Goal: Transaction & Acquisition: Purchase product/service

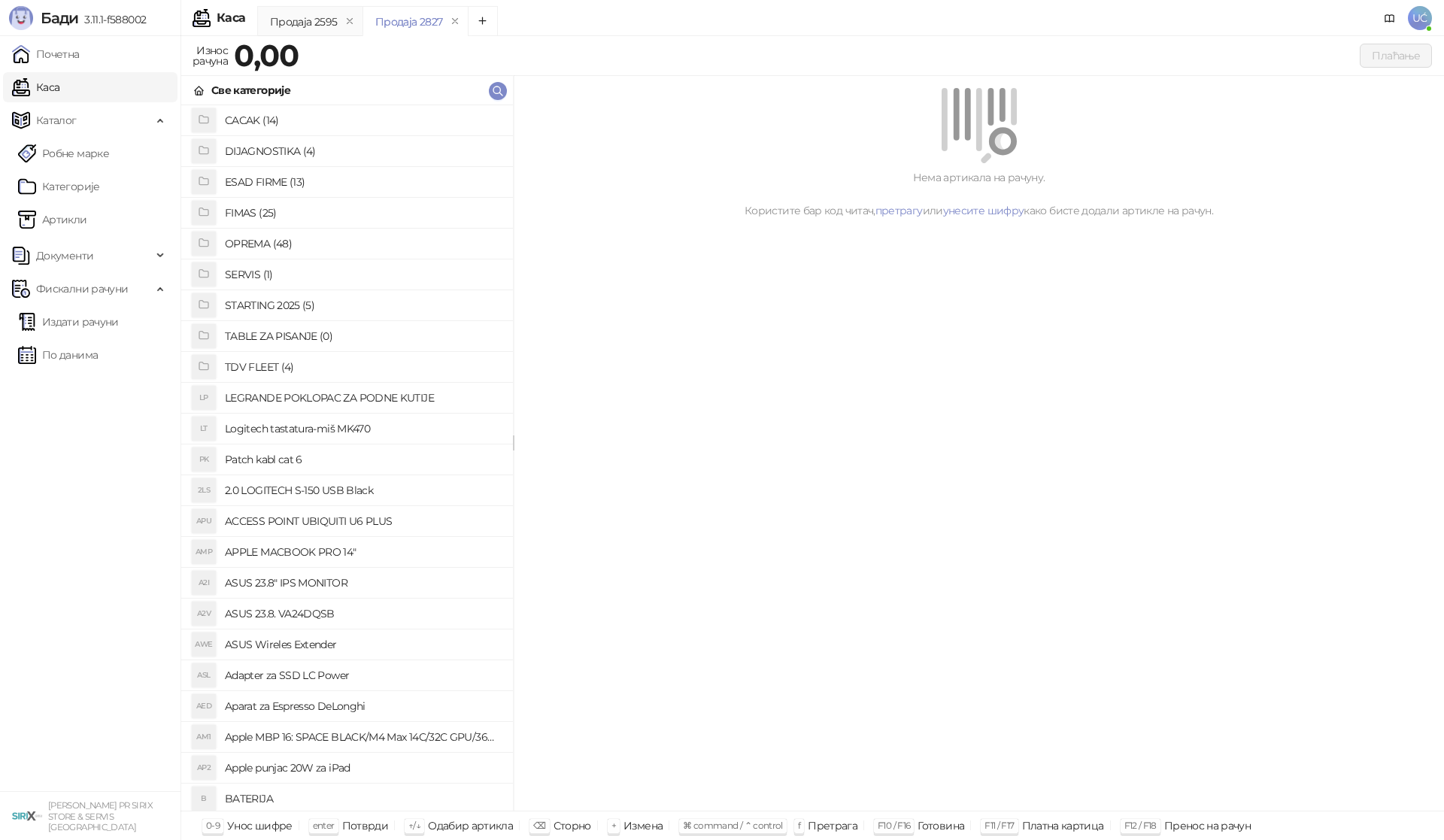
click at [285, 237] on h4 "OPREMA (48)" at bounding box center [363, 243] width 276 height 24
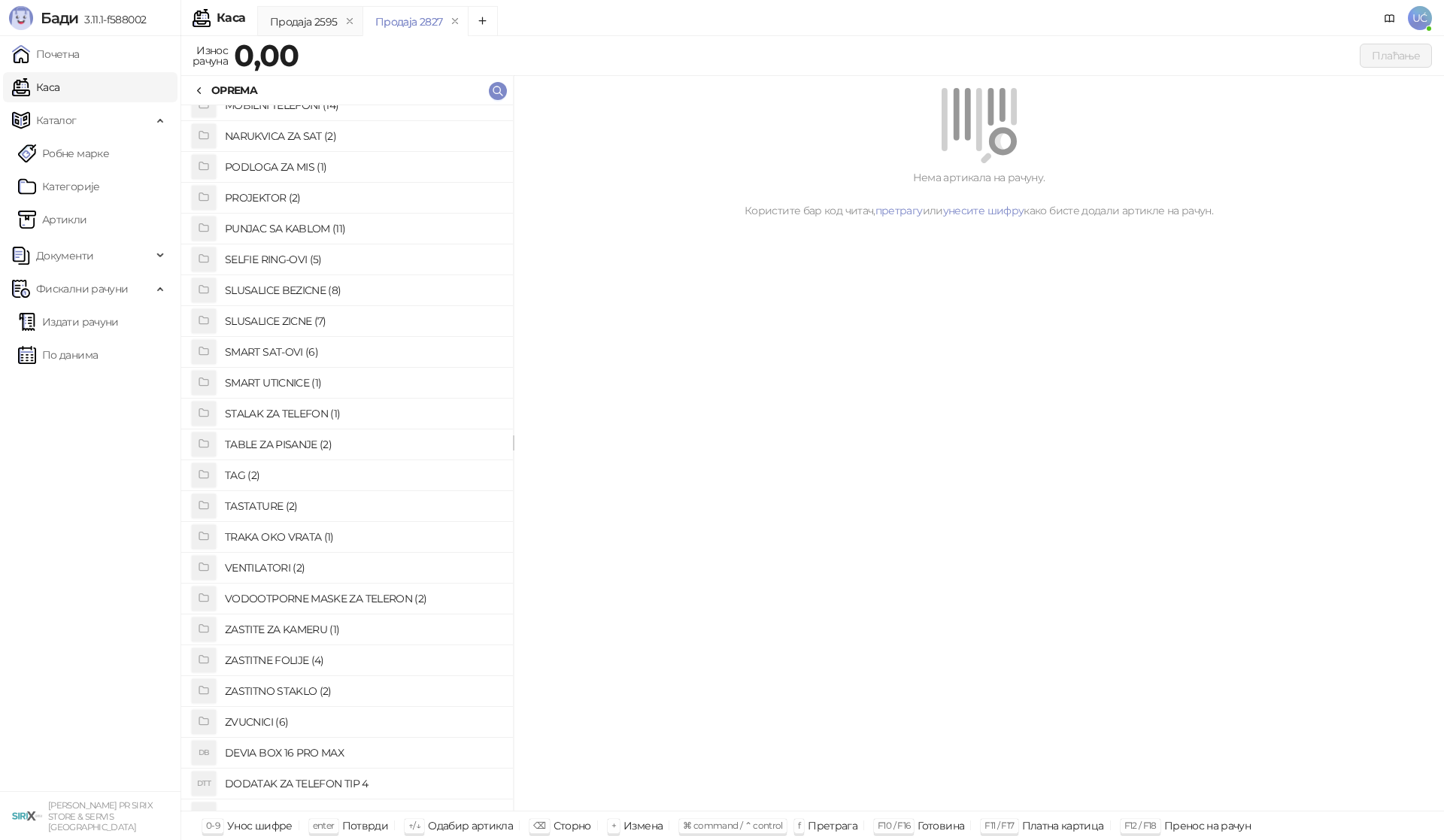
scroll to position [752, 0]
click at [301, 661] on h4 "ZASTITNO STAKLO (2)" at bounding box center [363, 662] width 276 height 24
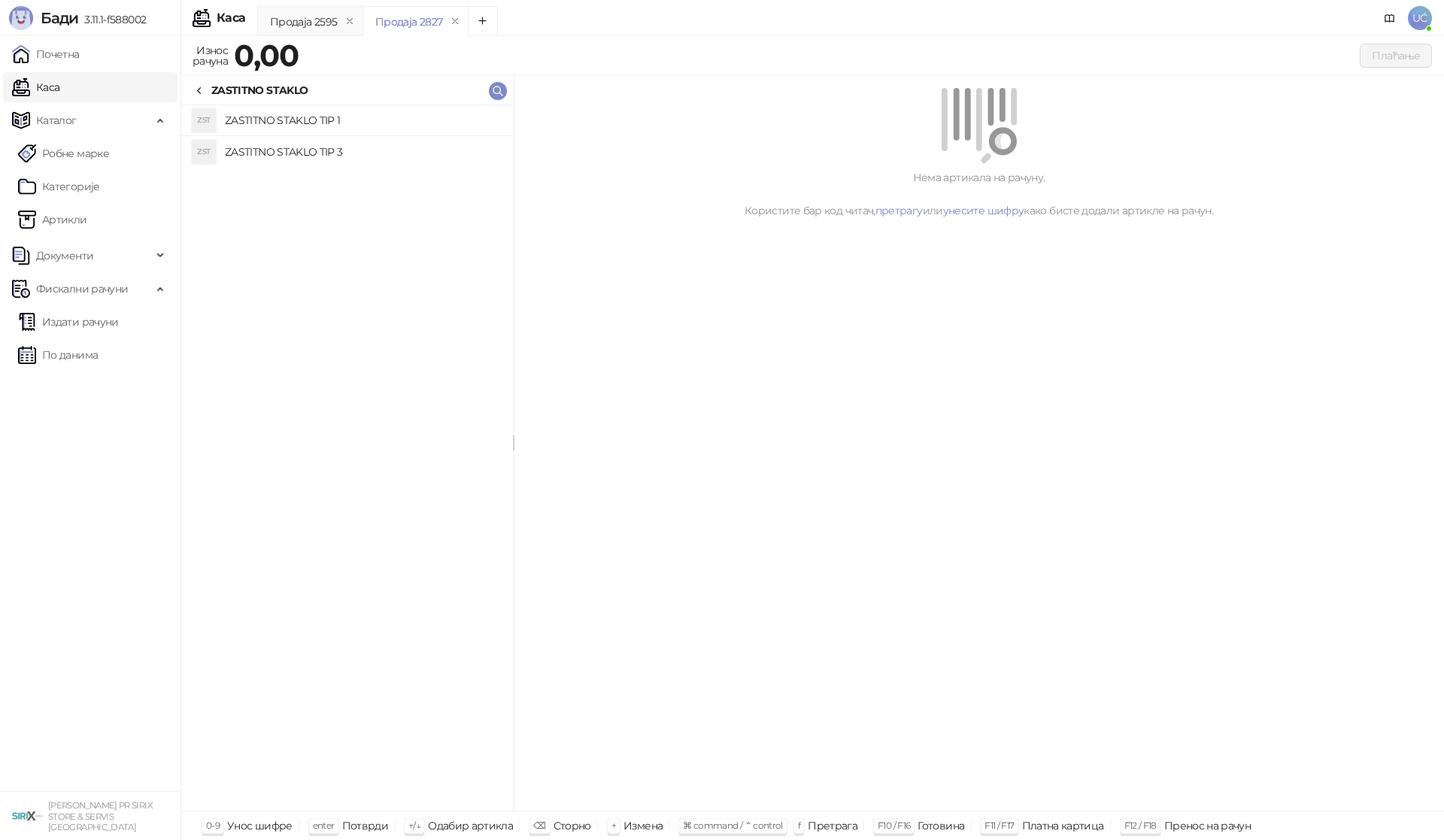
click at [295, 119] on h4 "ZASTITNO STAKLO TIP 1" at bounding box center [363, 120] width 276 height 24
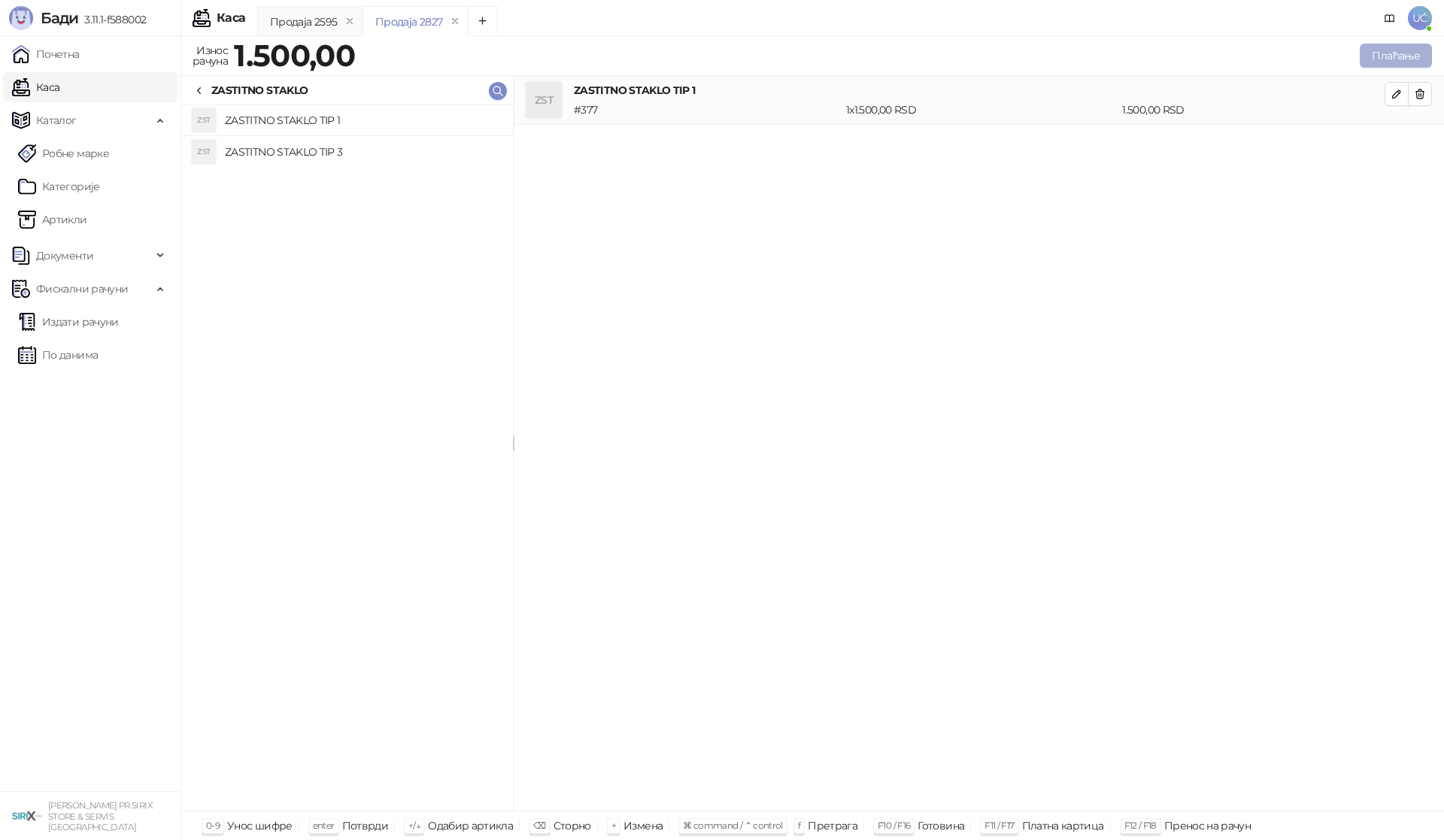
click at [1394, 61] on button "Плаћање" at bounding box center [1396, 55] width 72 height 24
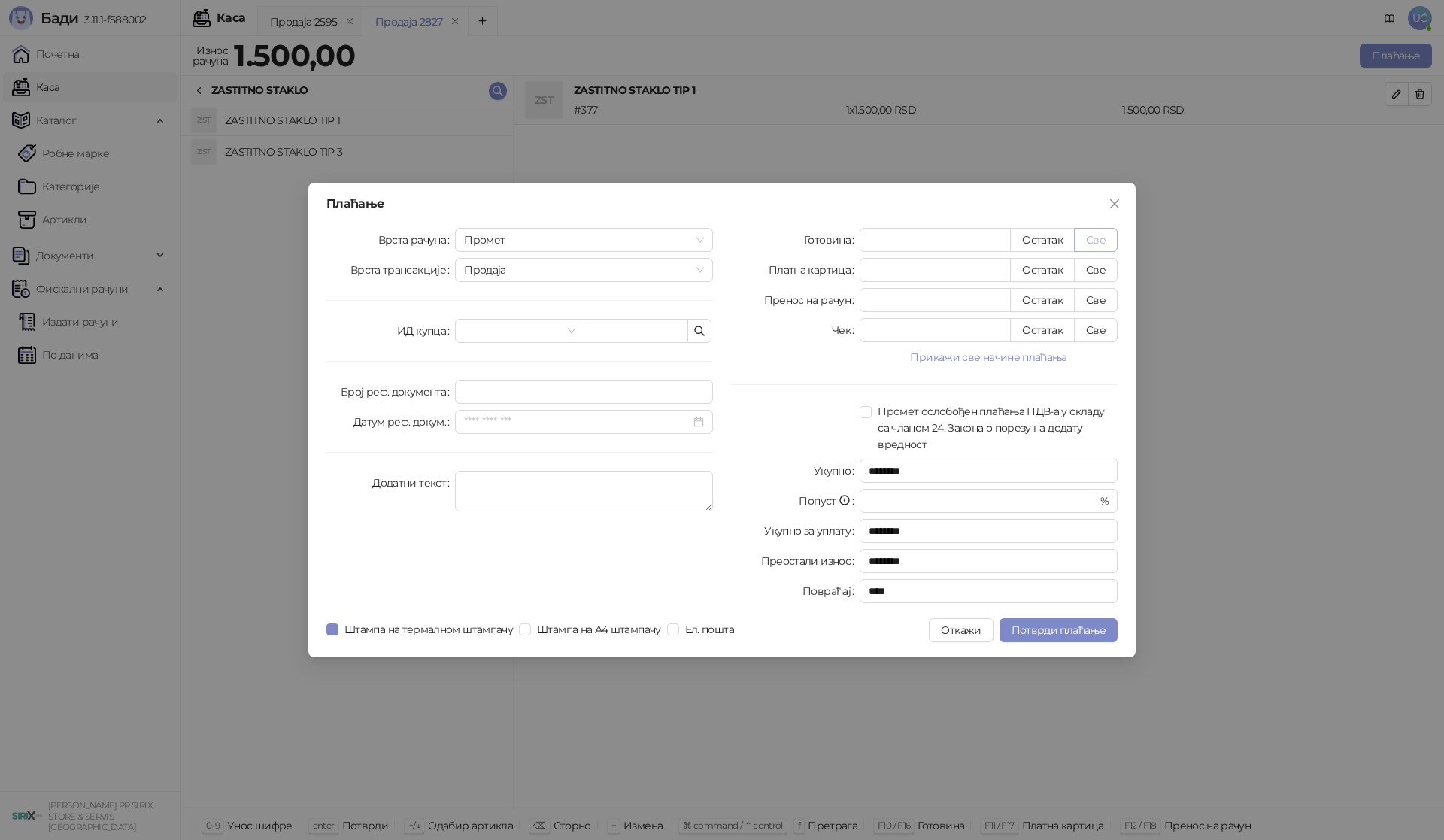
click at [1098, 237] on button "Све" at bounding box center [1096, 239] width 44 height 24
type input "****"
click at [1054, 621] on button "Потврди плаћање" at bounding box center [1058, 630] width 118 height 24
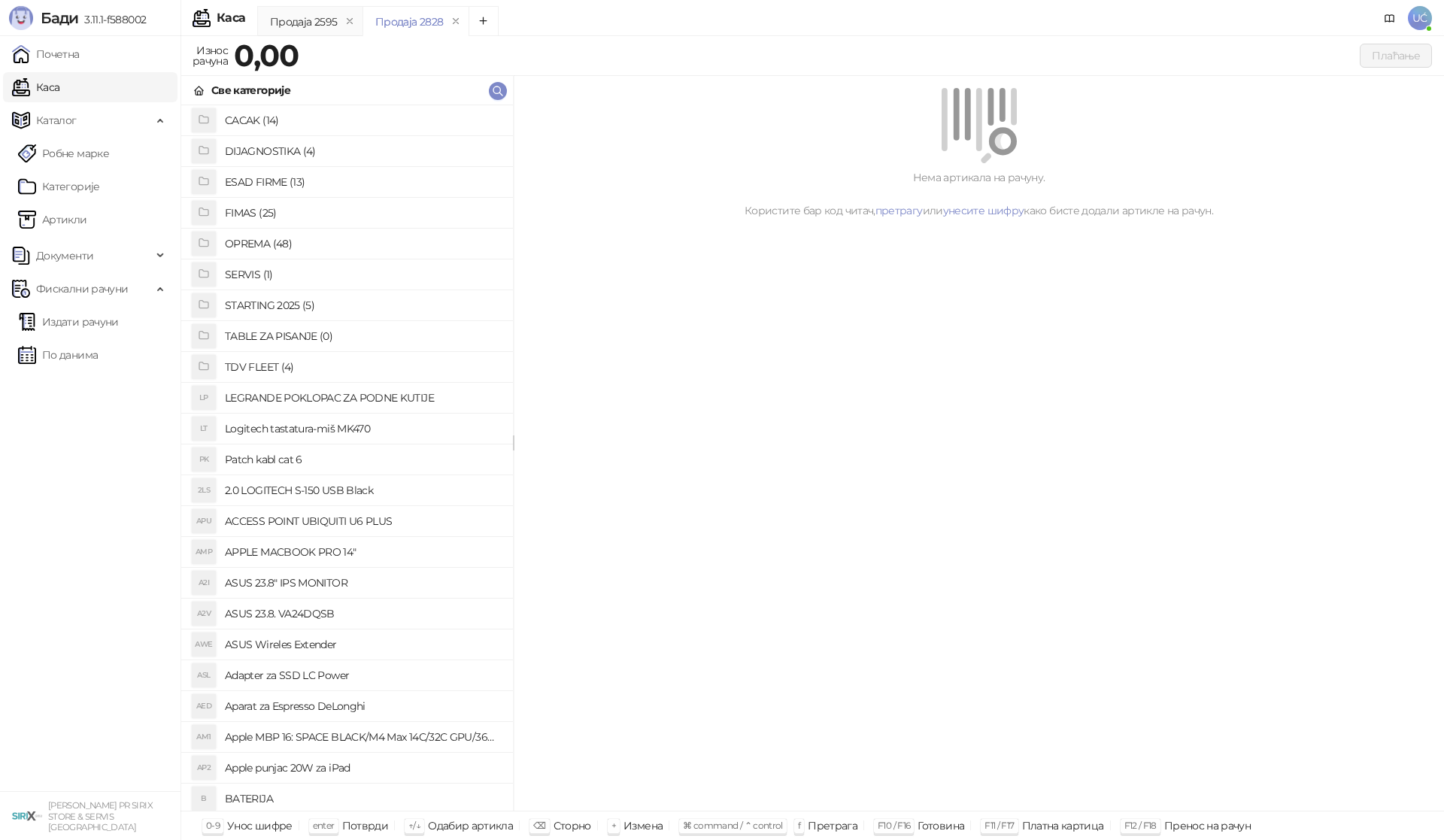
click at [332, 246] on h4 "OPREMA (48)" at bounding box center [363, 243] width 276 height 24
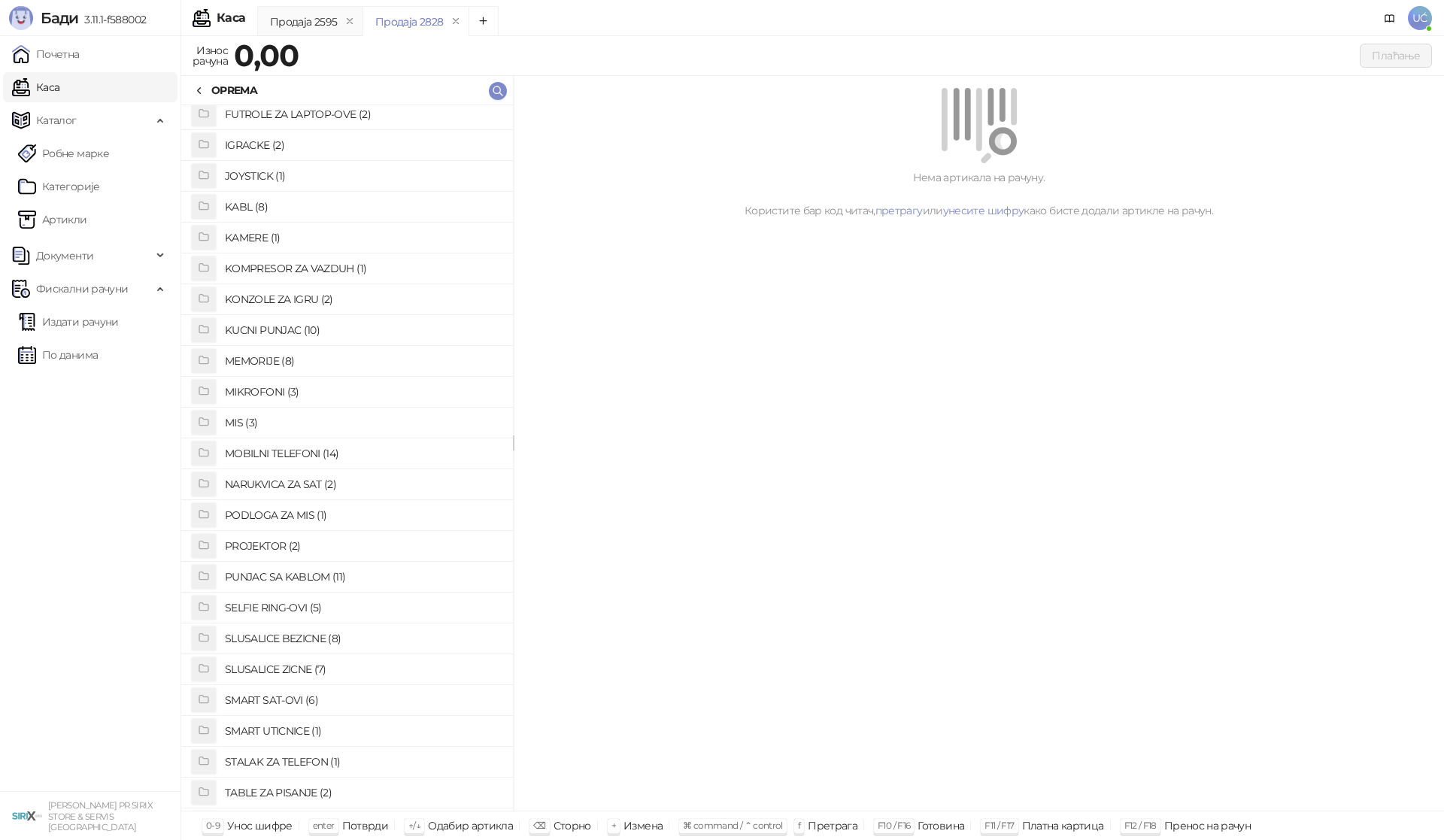
scroll to position [526, 0]
click at [339, 510] on h4 "SLUSALICE ZICNE (7)" at bounding box center [363, 519] width 276 height 24
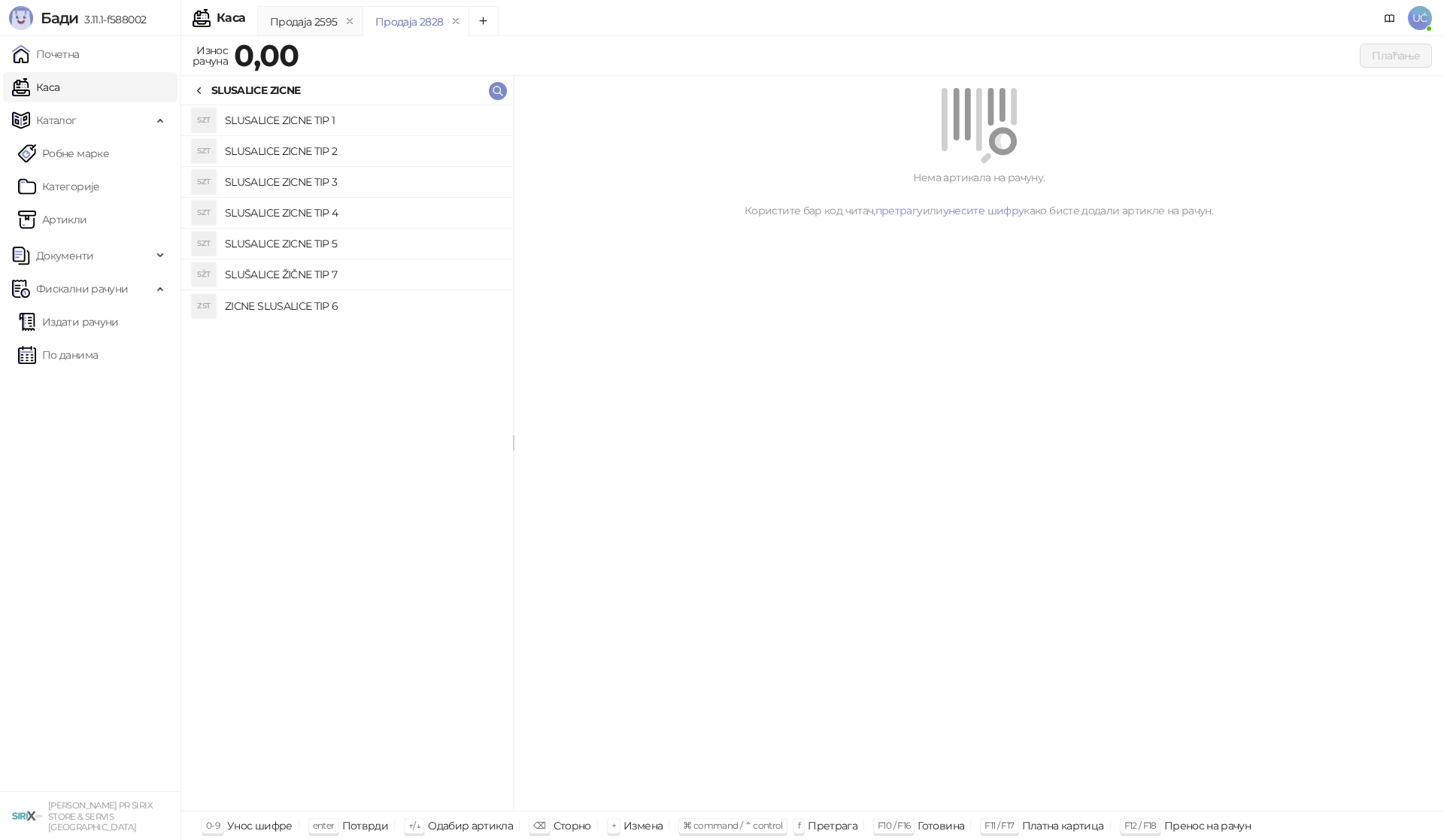
click at [394, 124] on h4 "SLUSALICE ZICNE TIP 1" at bounding box center [363, 120] width 276 height 24
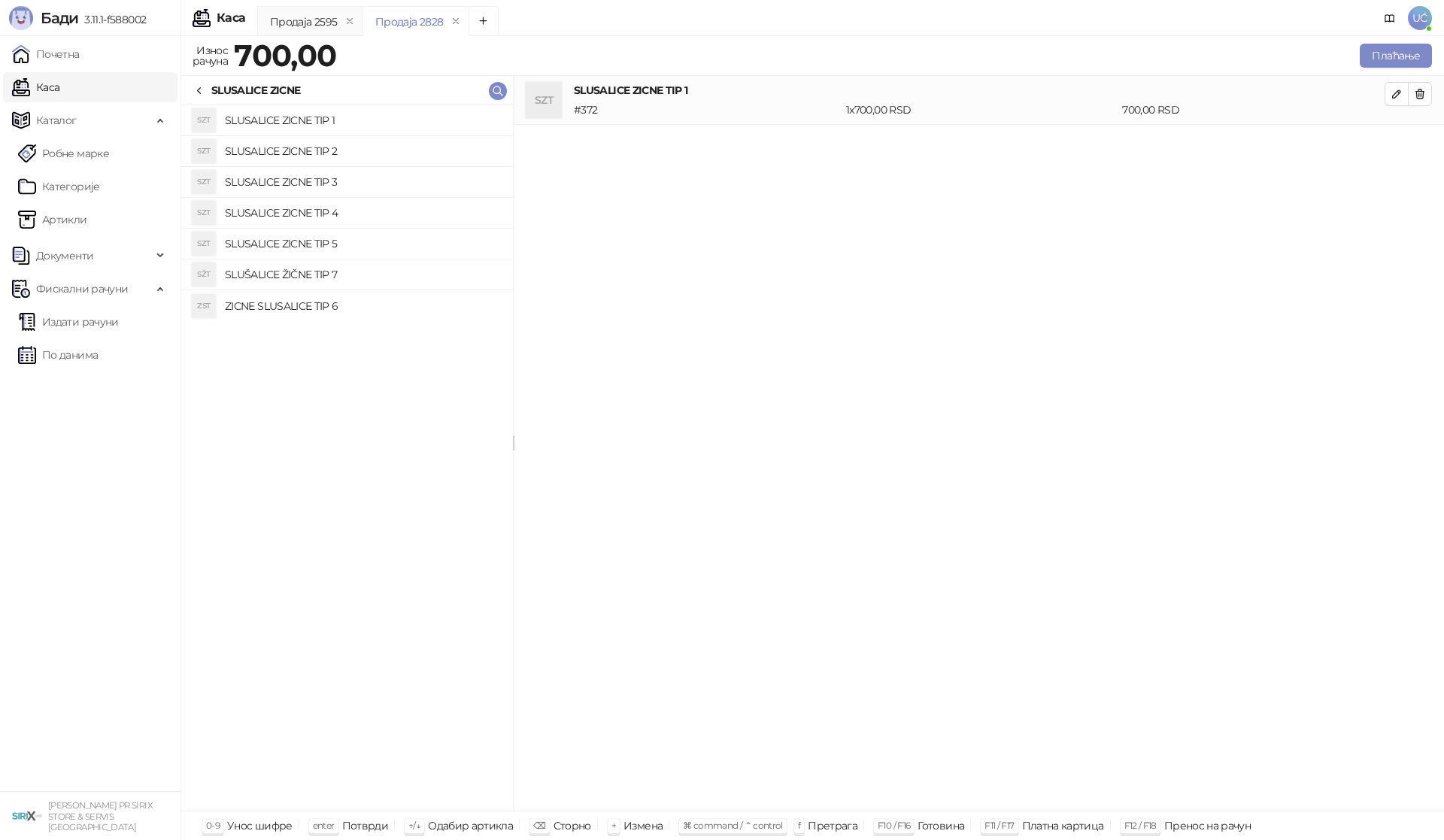
click at [383, 168] on li "SZT SLUSALICE ZICNE TIP 3" at bounding box center [347, 182] width 332 height 31
click at [1426, 90] on button "button" at bounding box center [1419, 94] width 24 height 24
click at [313, 185] on h4 "SLUSALICE ZICNE TIP 3" at bounding box center [363, 181] width 276 height 24
click at [242, 145] on h4 "SLUSALICE ZICNE TIP 2" at bounding box center [363, 151] width 276 height 24
click at [1422, 89] on icon "button" at bounding box center [1420, 94] width 12 height 12
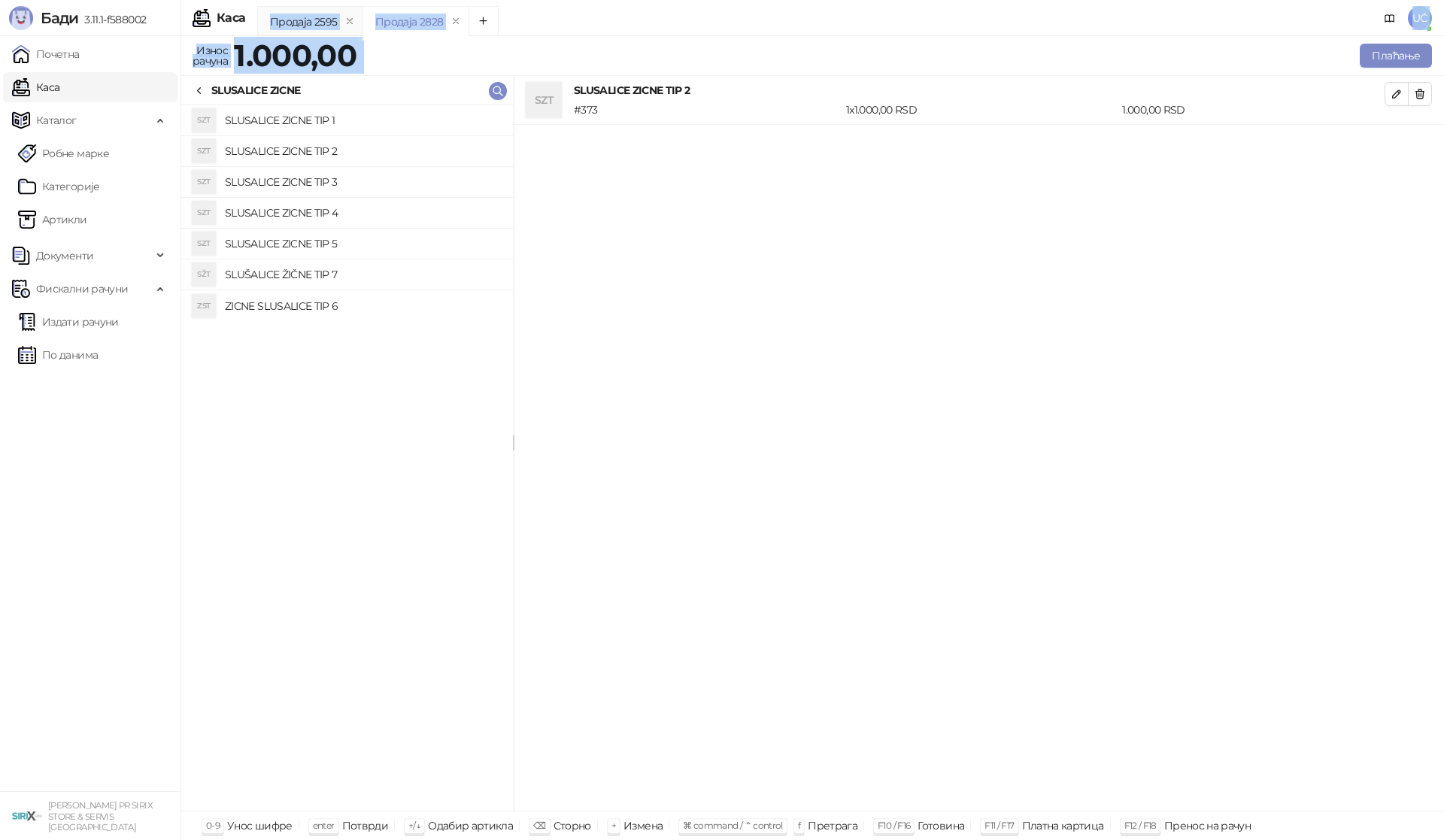
click at [1410, 35] on div "Каса UĆ Продаја 2595 Продаја 2828 Износ рачуна 1.000,00 Плаћање Све категорије …" at bounding box center [812, 420] width 1264 height 840
click at [1390, 59] on button "Плаћање" at bounding box center [1396, 55] width 72 height 24
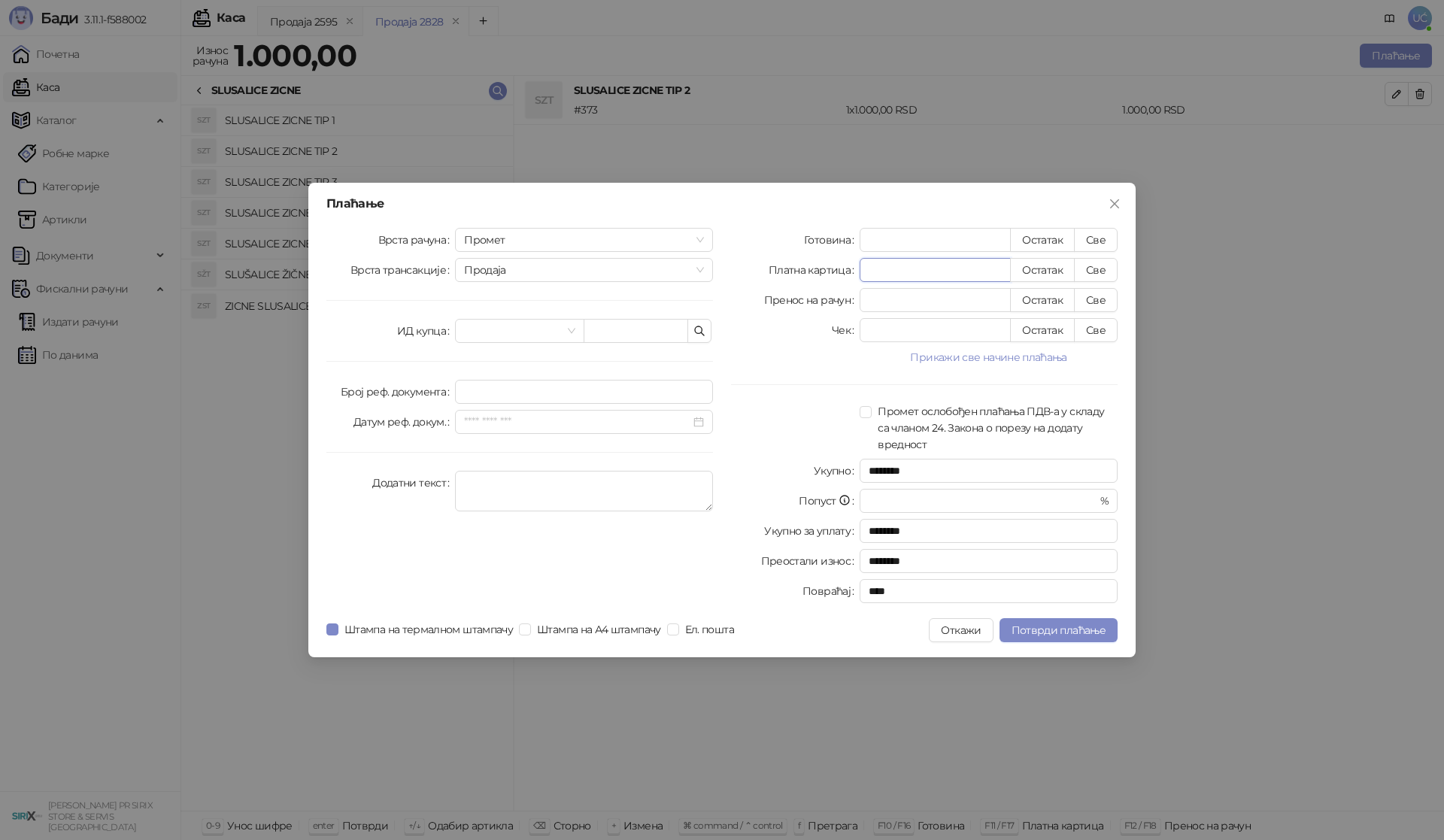
drag, startPoint x: 886, startPoint y: 279, endPoint x: 824, endPoint y: 266, distance: 63.3
click at [824, 266] on div "Платна картица * Остатак Све" at bounding box center [924, 269] width 386 height 24
type input "*"
type input "******"
type input "**"
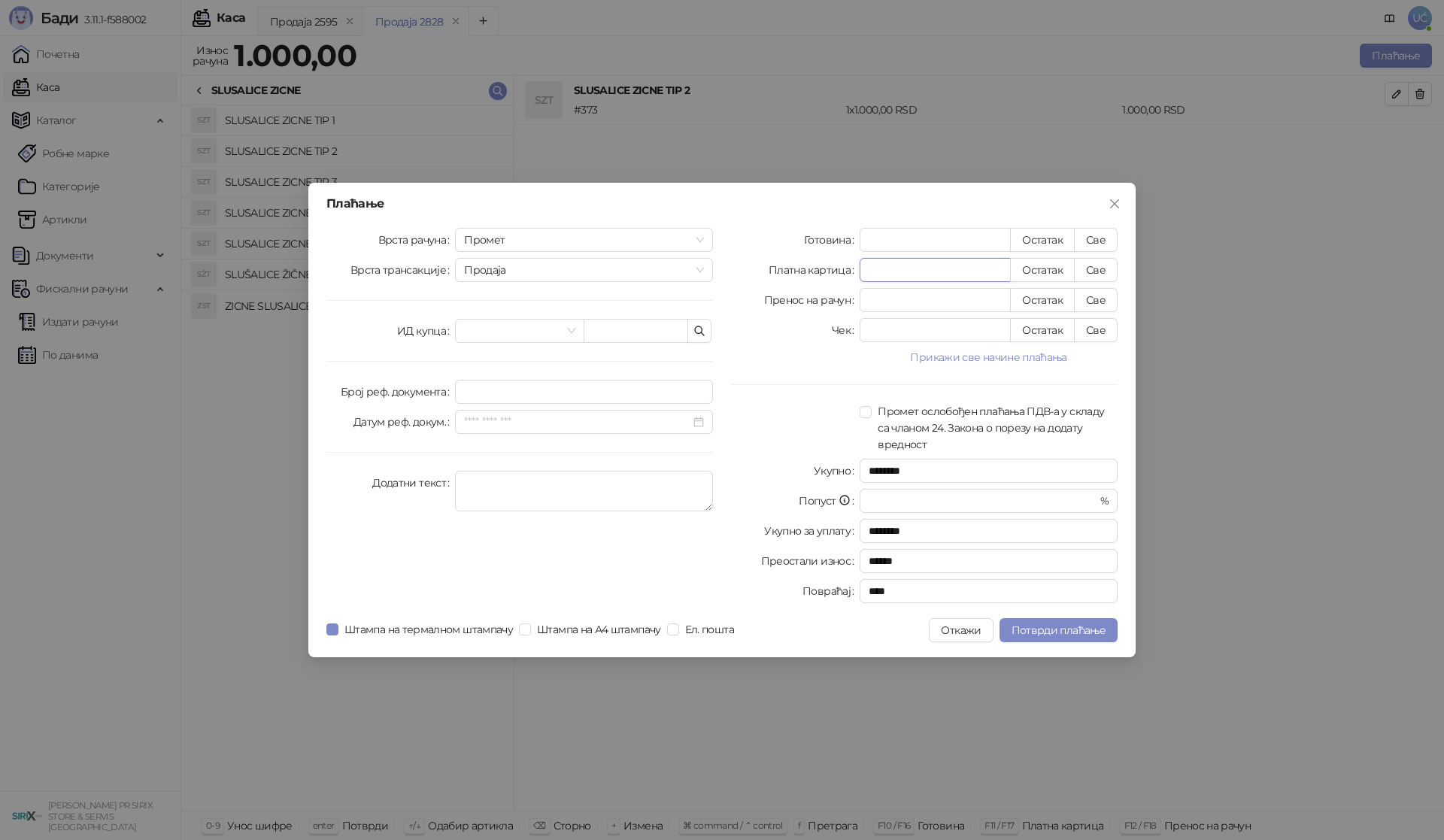
type input "******"
type input "***"
type input "******"
type input "****"
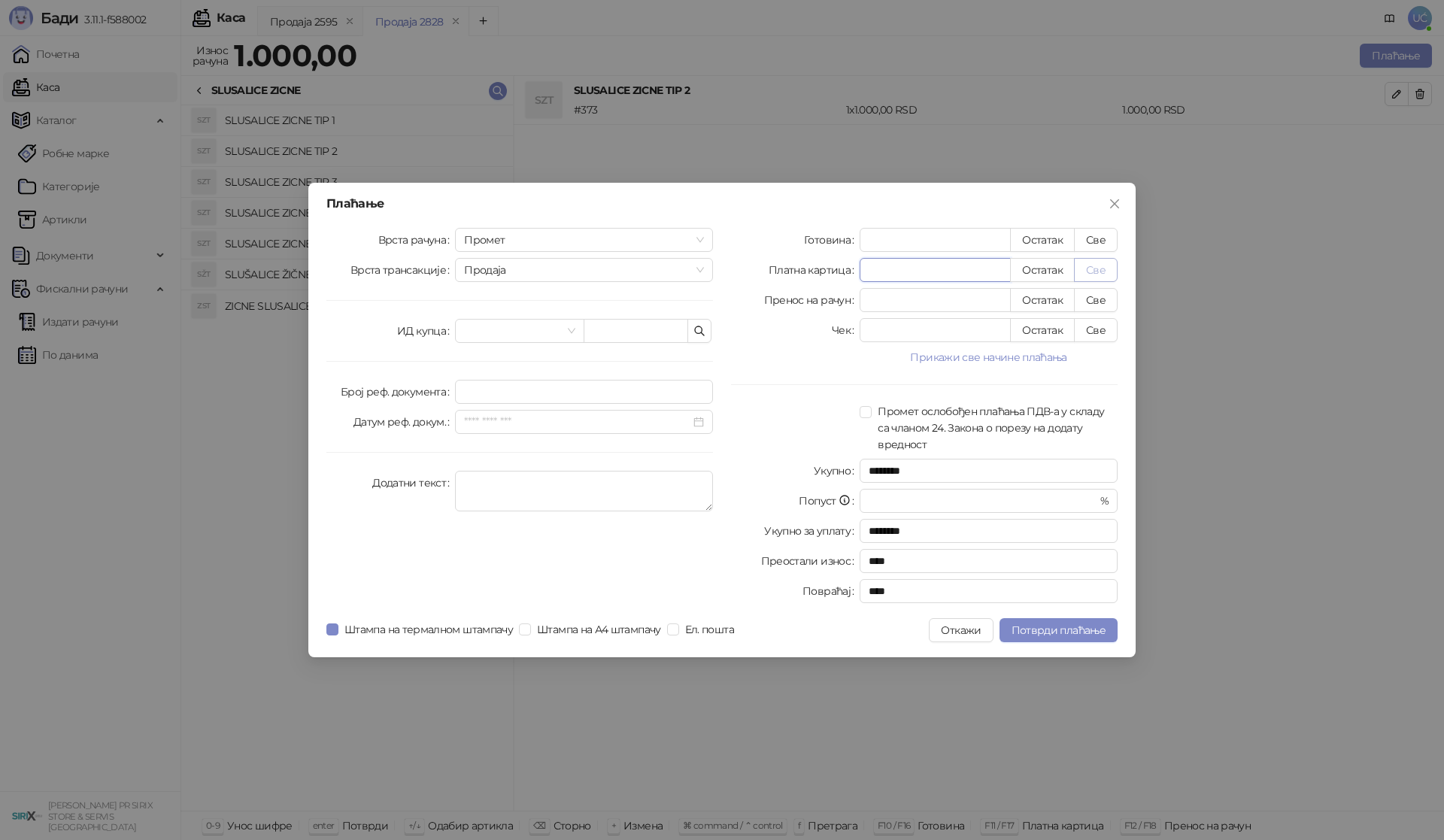
type input "****"
click at [1096, 267] on button "Све" at bounding box center [1096, 269] width 44 height 24
click at [1064, 624] on span "Потврди плаћање" at bounding box center [1058, 630] width 94 height 13
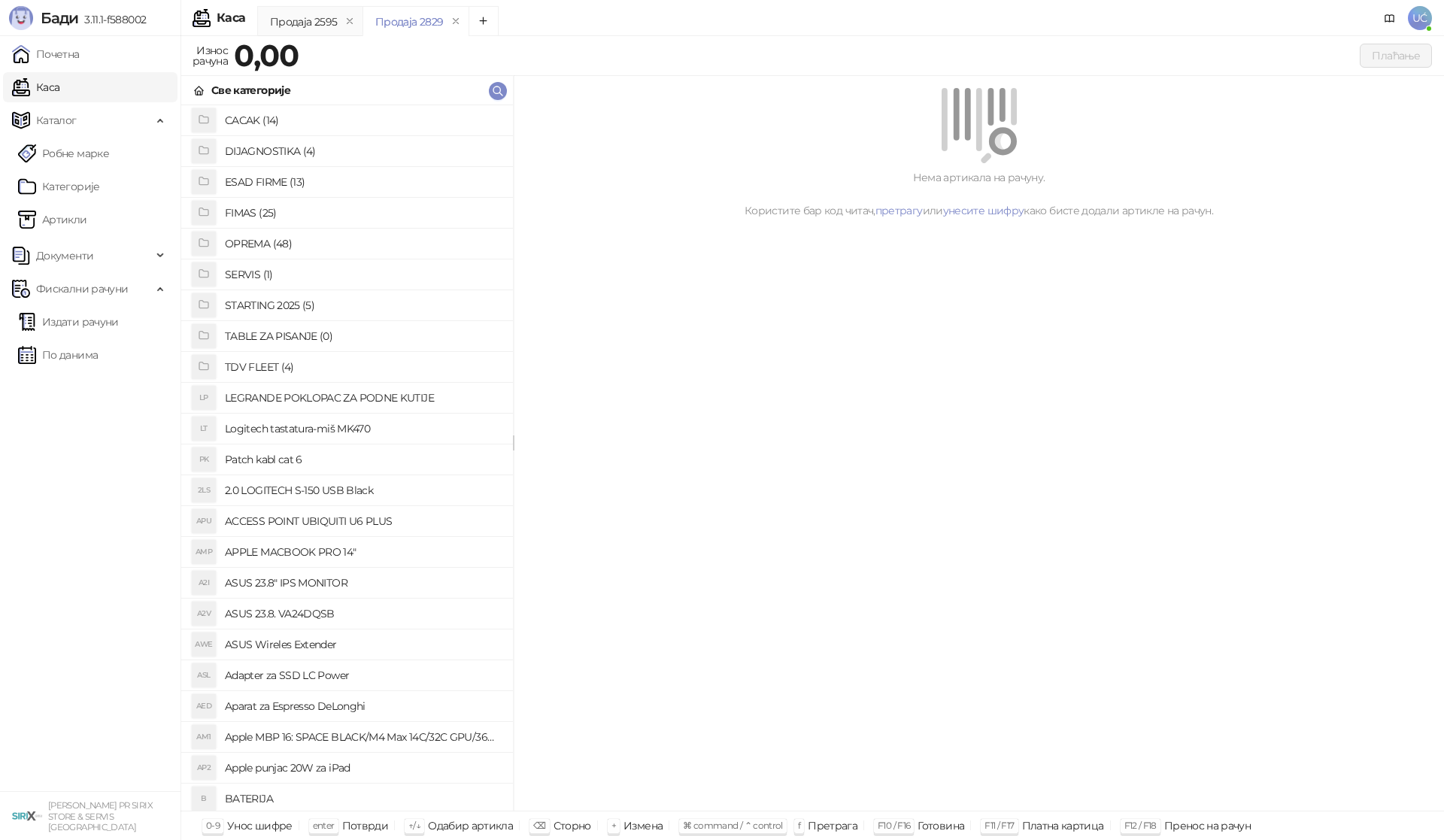
click at [297, 249] on h4 "OPREMA (48)" at bounding box center [363, 243] width 276 height 24
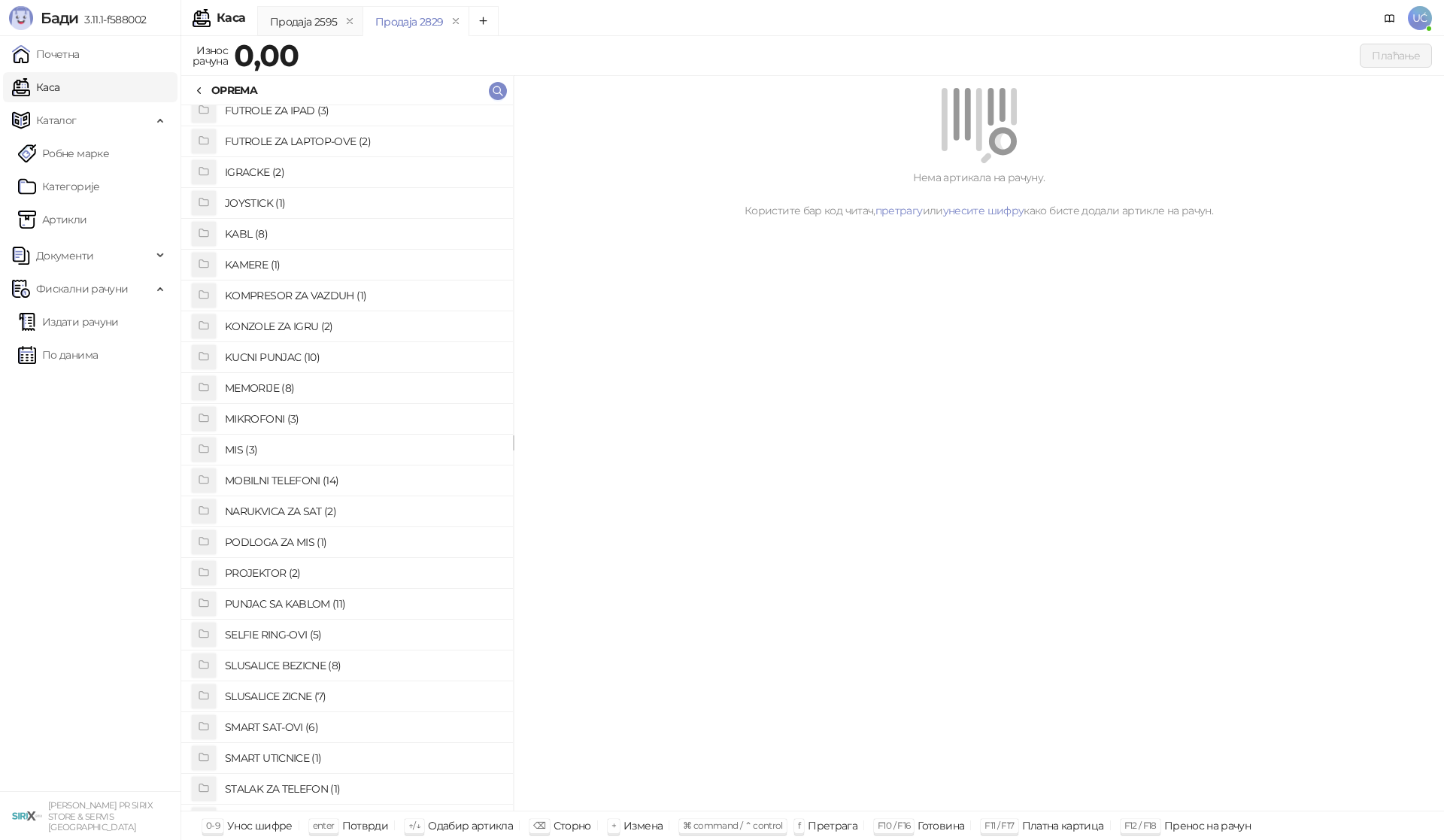
scroll to position [376, 0]
click at [339, 582] on h4 "PUNJAC SA KABLOM (11)" at bounding box center [363, 576] width 276 height 24
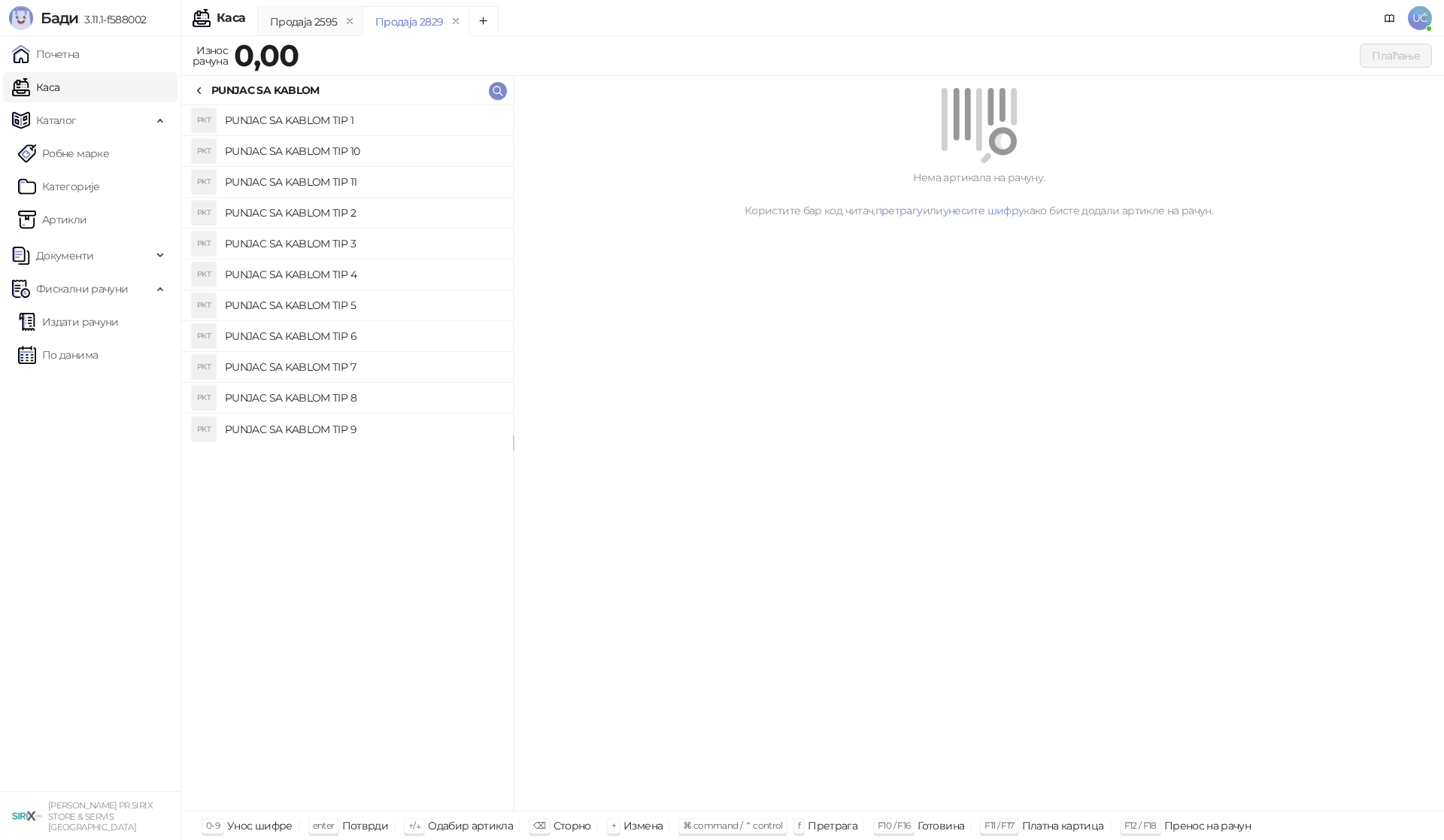
click at [363, 152] on h4 "PUNJAC SA KABLOM TIP 10" at bounding box center [363, 151] width 276 height 24
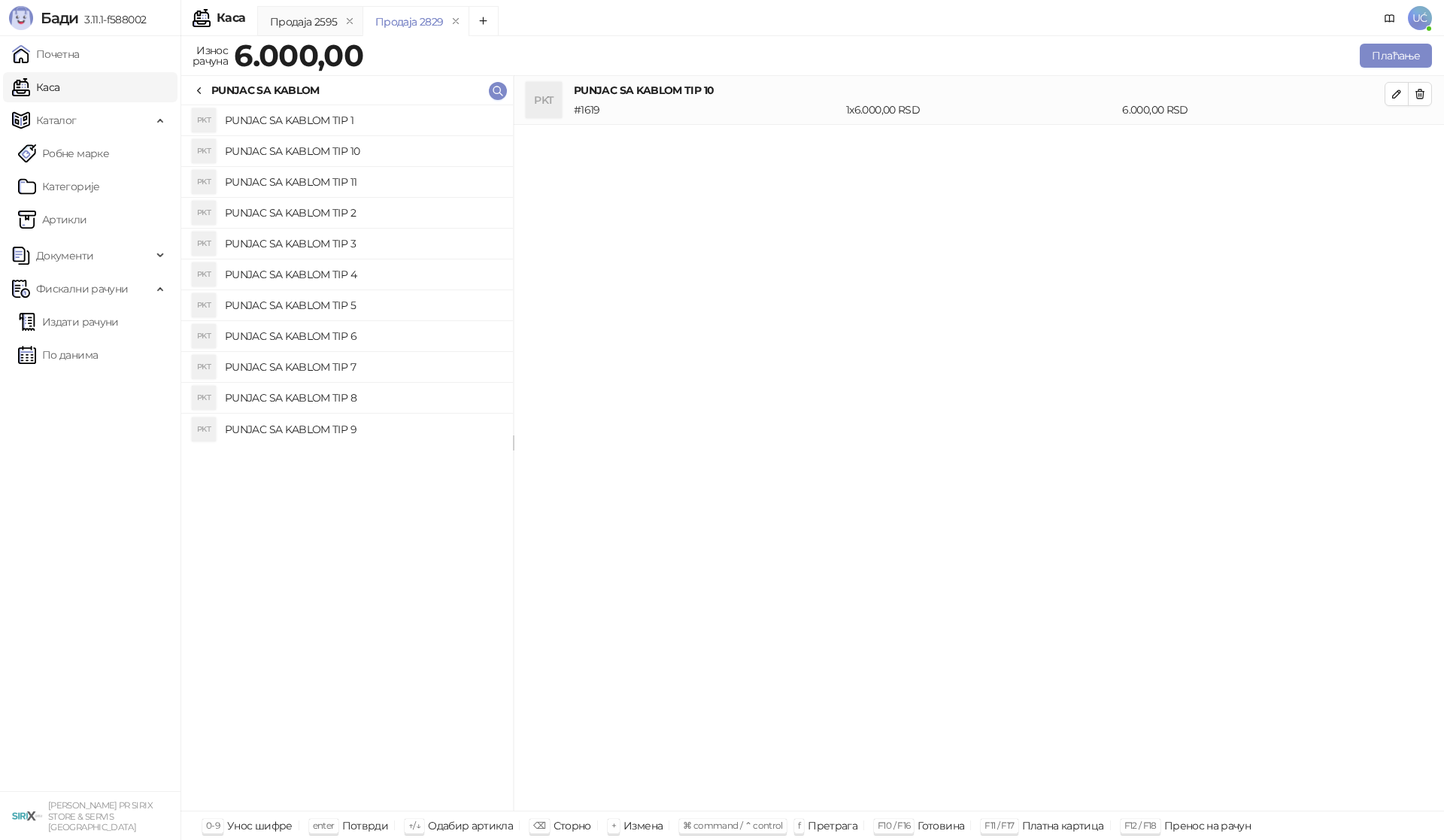
click at [380, 333] on h4 "PUNJAC SA KABLOM TIP 6" at bounding box center [363, 335] width 276 height 24
click at [365, 299] on h4 "PUNJAC SA KABLOM TIP 5" at bounding box center [363, 305] width 276 height 24
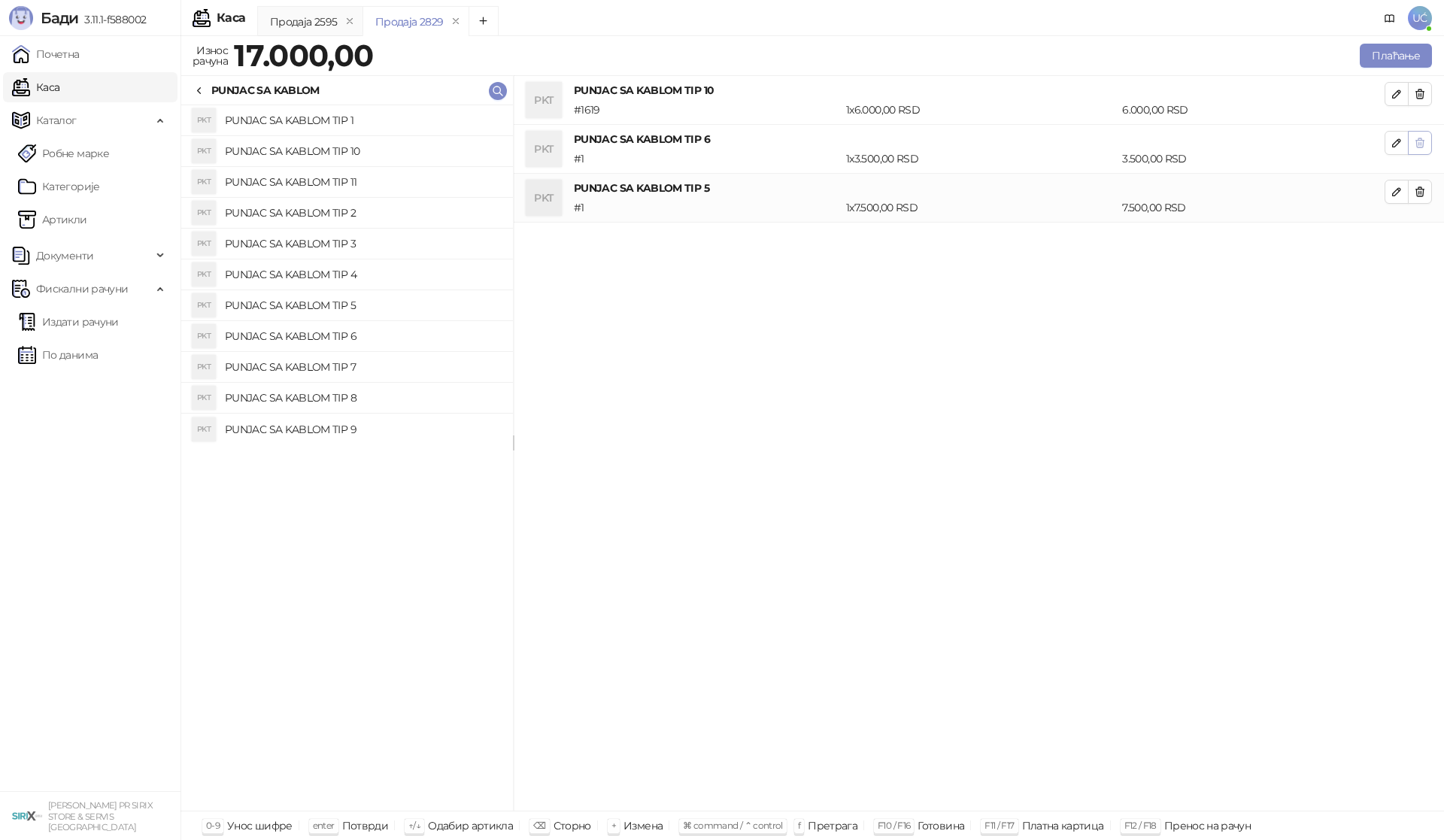
click at [1425, 141] on icon "button" at bounding box center [1420, 143] width 12 height 12
drag, startPoint x: 1419, startPoint y: 92, endPoint x: 1431, endPoint y: 120, distance: 30.5
click at [1420, 92] on icon "button" at bounding box center [1419, 94] width 8 height 9
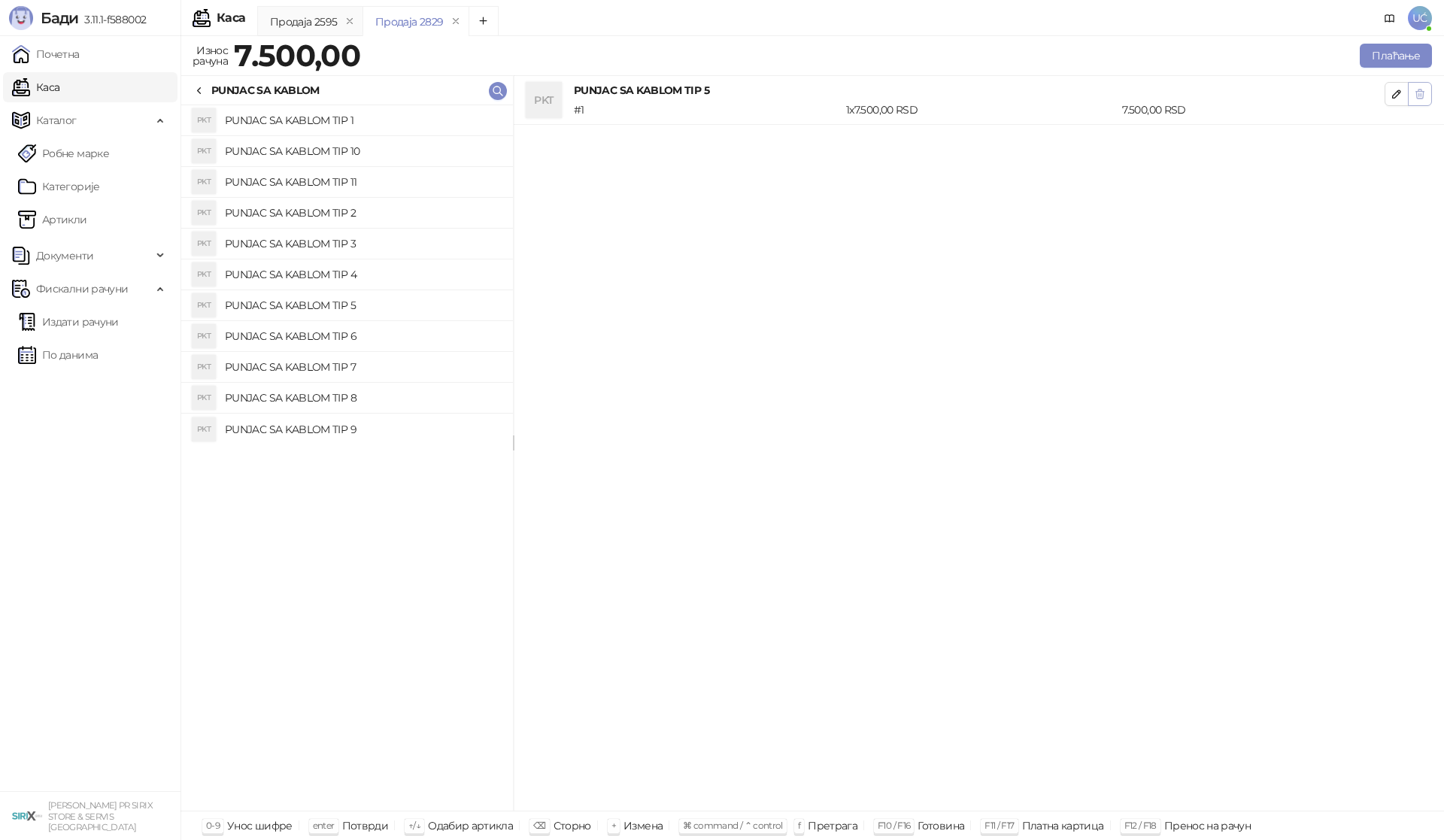
click at [1413, 98] on button "button" at bounding box center [1419, 94] width 24 height 24
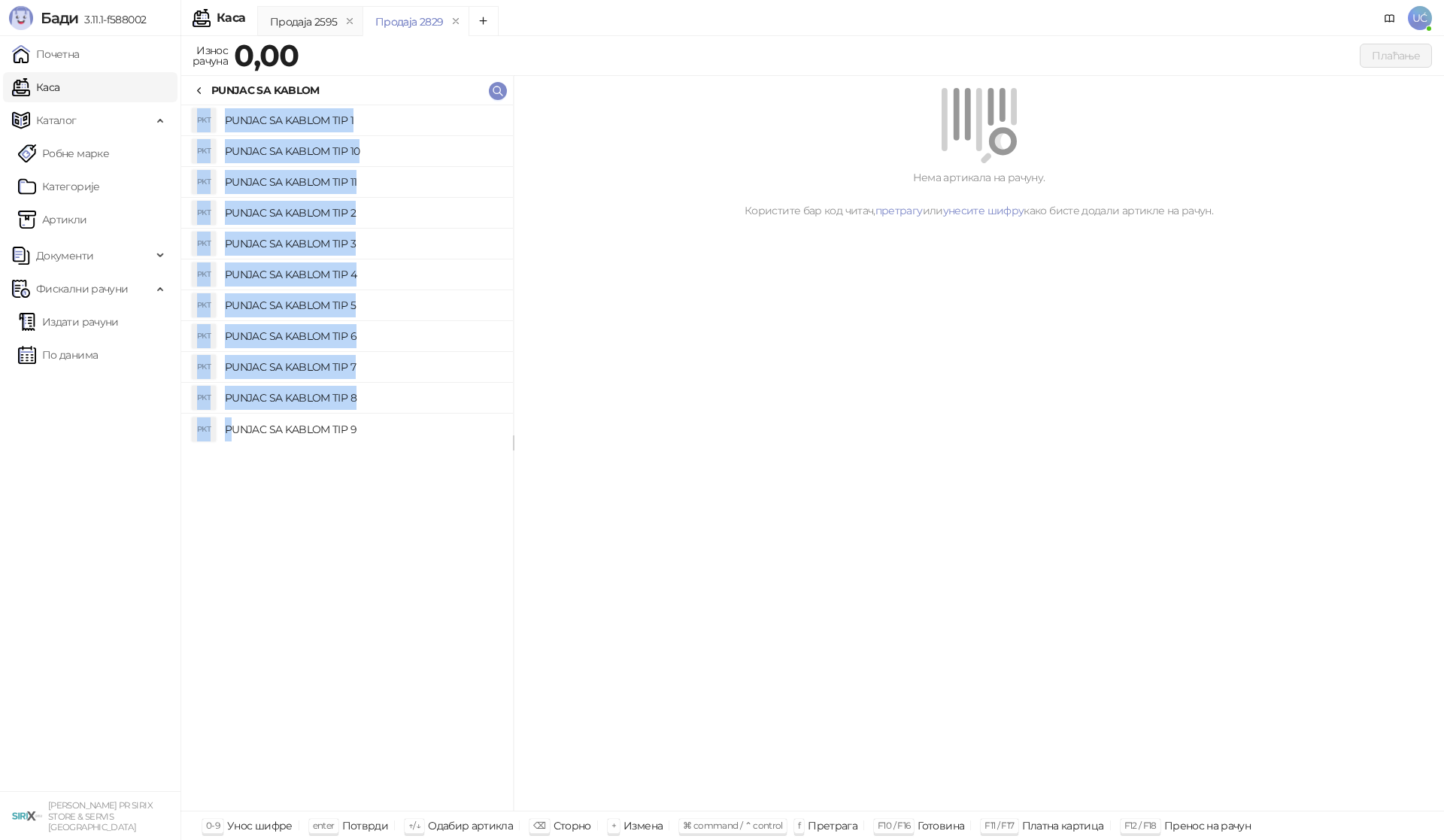
click at [230, 443] on div "PKT PUNJAC SA KABLOM TIP 1 PKT PUNJAC SA KABLOM TIP 10 PKT PUNJAC SA KABLOM TIP…" at bounding box center [347, 457] width 332 height 705
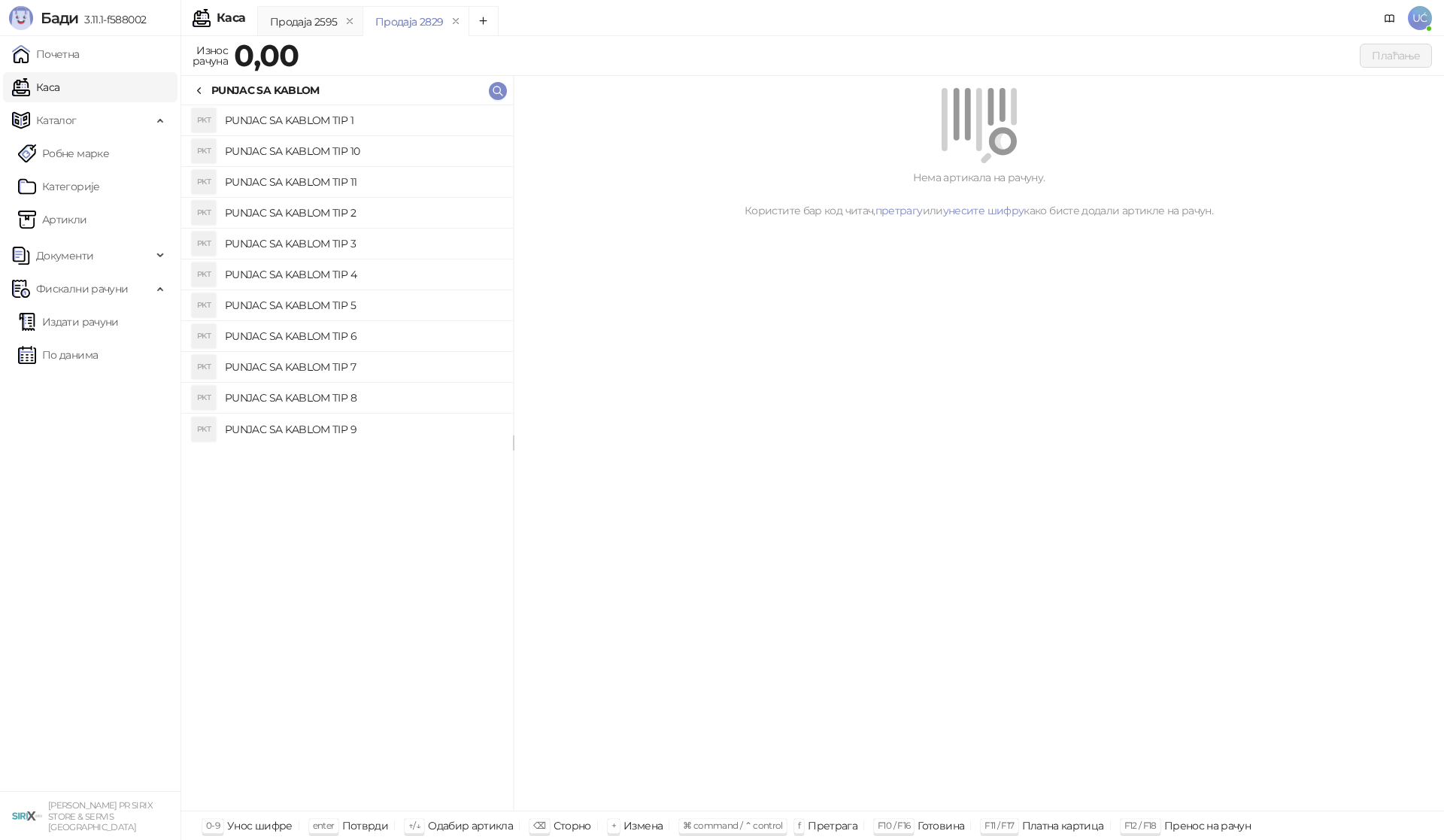
click at [347, 431] on h4 "PUNJAC SA KABLOM TIP 9" at bounding box center [363, 428] width 276 height 24
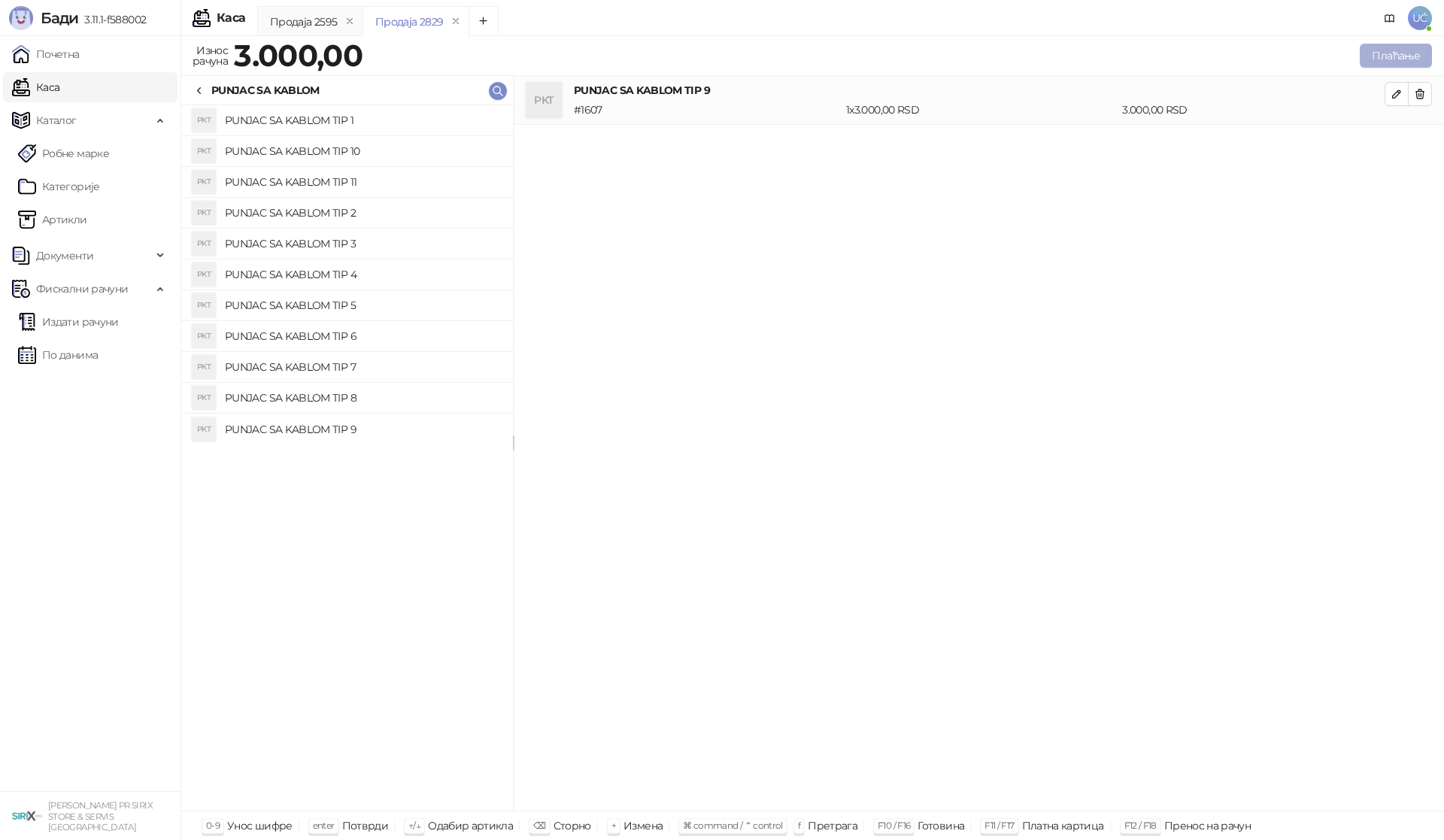
click at [1406, 53] on button "Плаћање" at bounding box center [1396, 55] width 72 height 24
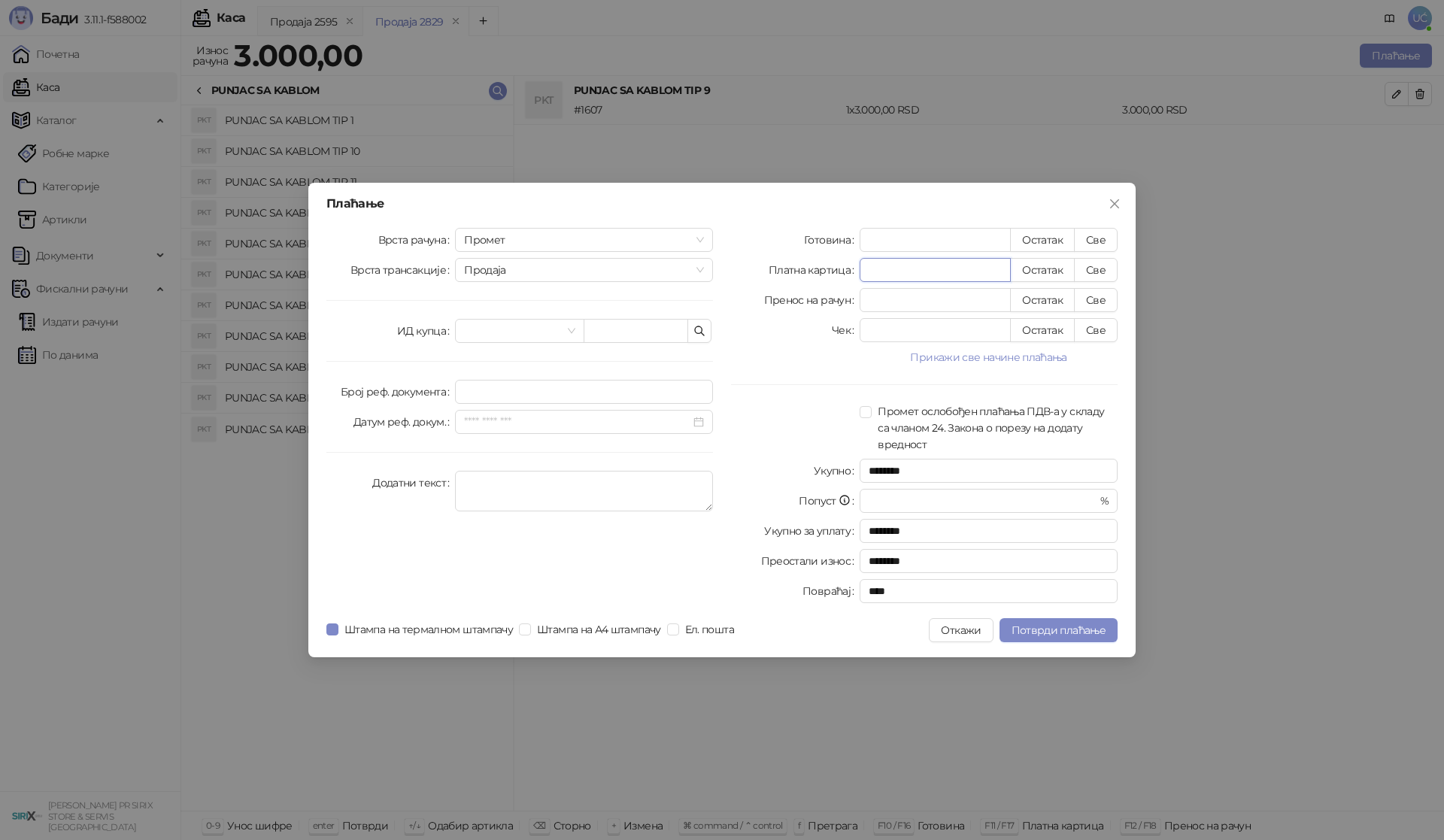
click at [992, 273] on input "*" at bounding box center [935, 270] width 150 height 23
click at [1093, 269] on button "Све" at bounding box center [1096, 269] width 44 height 24
type input "****"
click at [1095, 627] on span "Потврди плаћање" at bounding box center [1058, 630] width 94 height 13
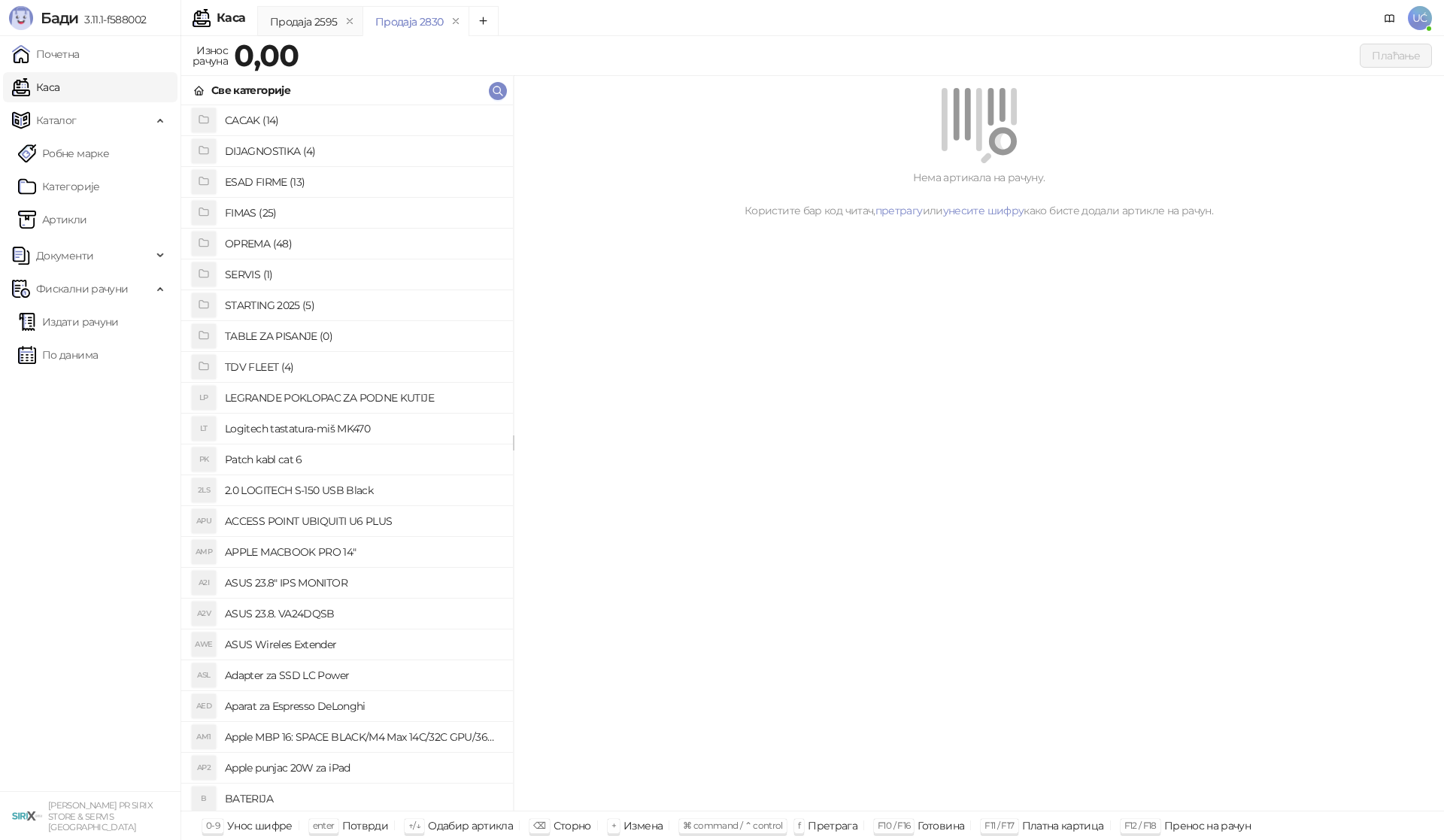
click at [287, 237] on h4 "OPREMA (48)" at bounding box center [363, 243] width 276 height 24
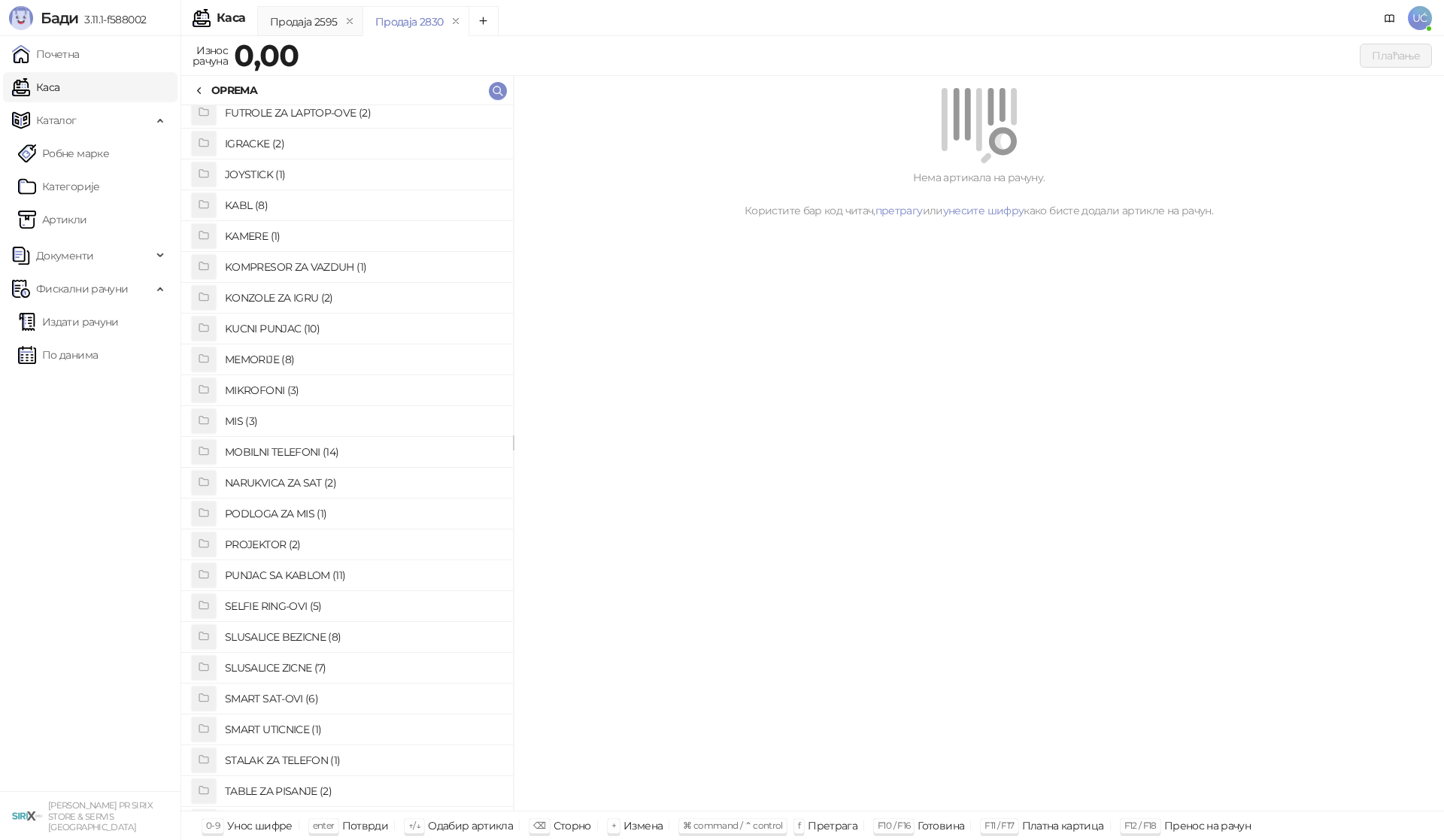
scroll to position [451, 0]
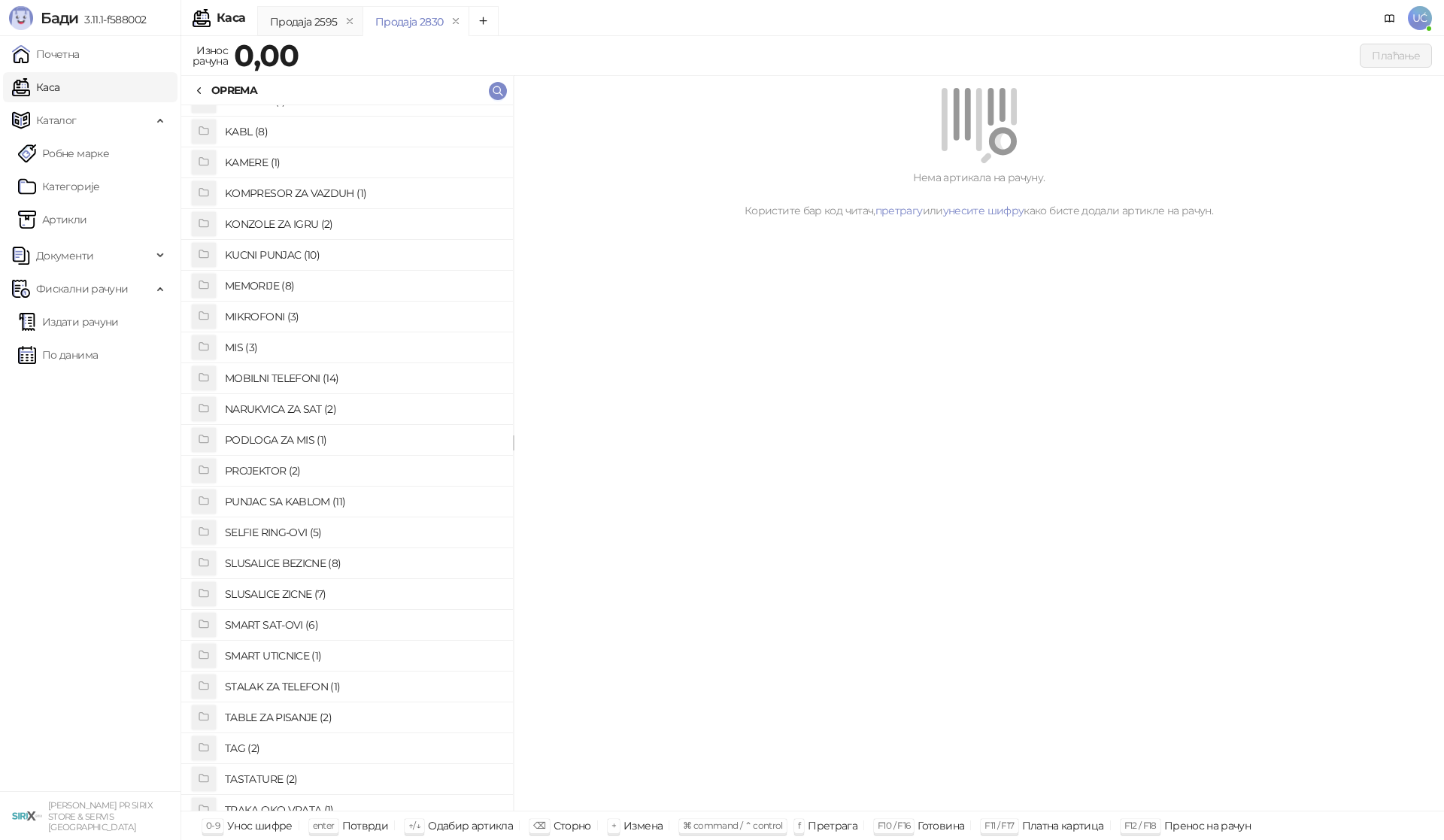
click at [322, 595] on h4 "SLUSALICE ZICNE (7)" at bounding box center [363, 593] width 276 height 24
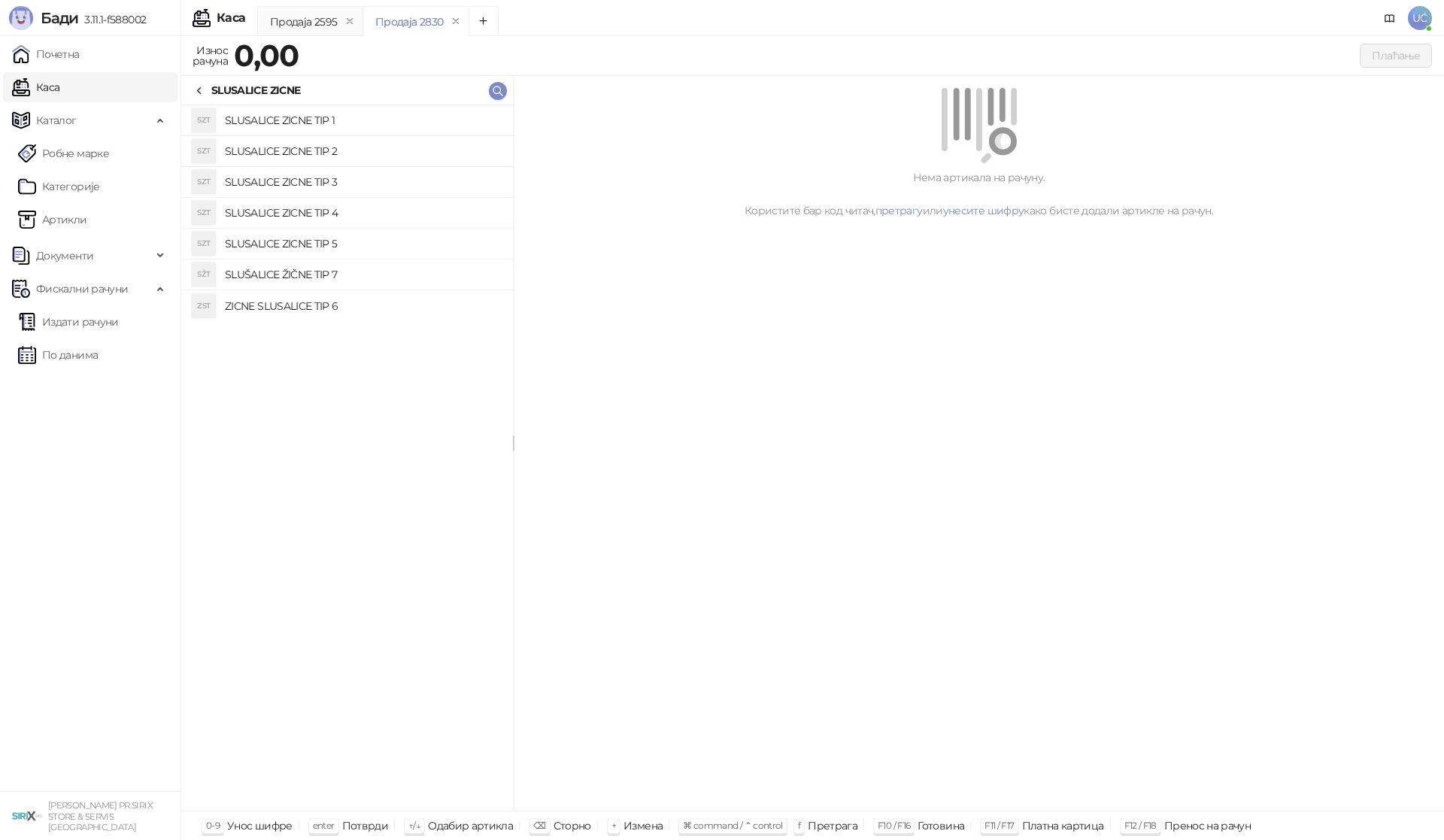
click at [332, 120] on h4 "SLUSALICE ZICNE TIP 1" at bounding box center [363, 120] width 276 height 24
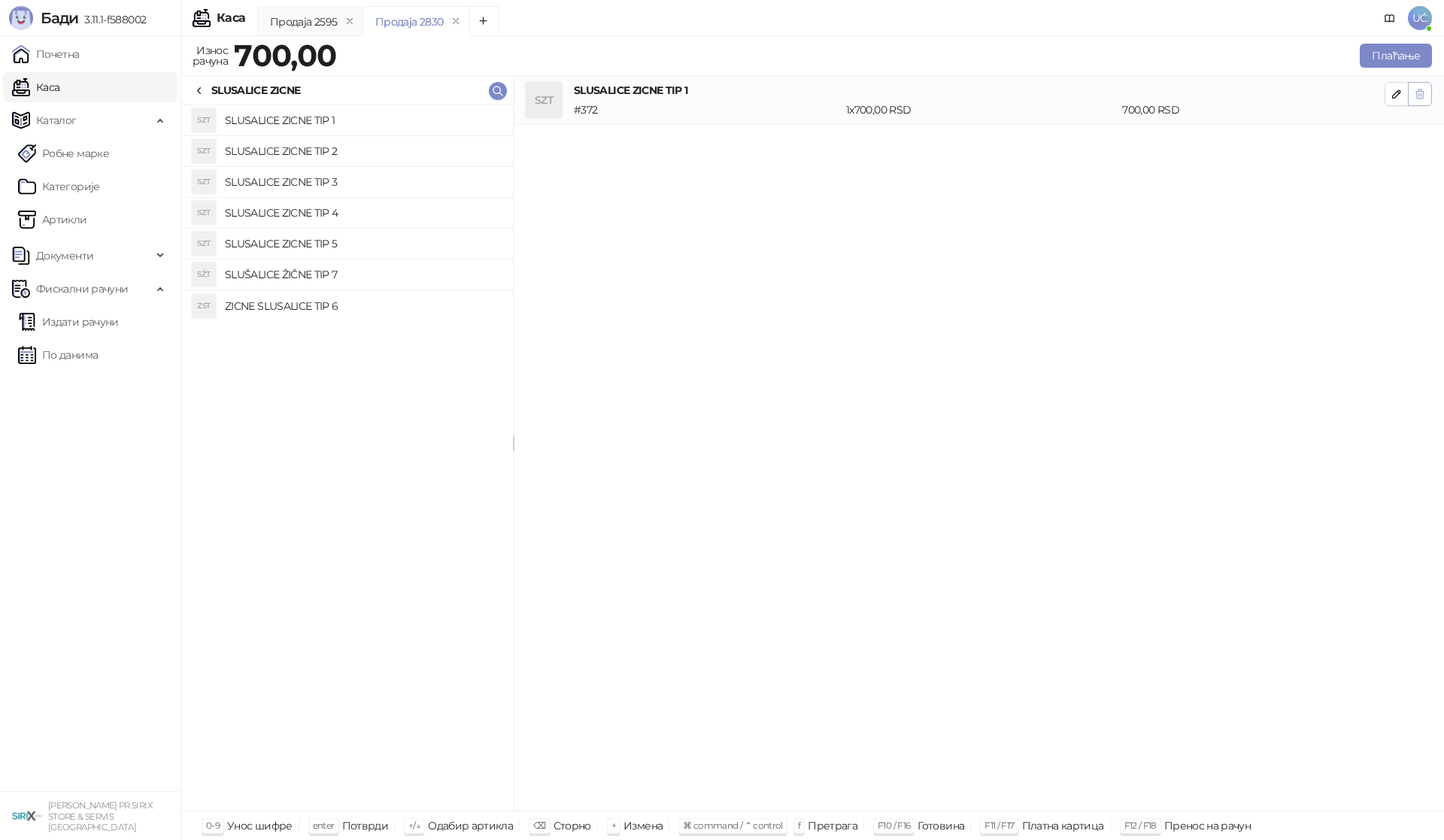
click at [1421, 94] on icon "button" at bounding box center [1420, 94] width 12 height 12
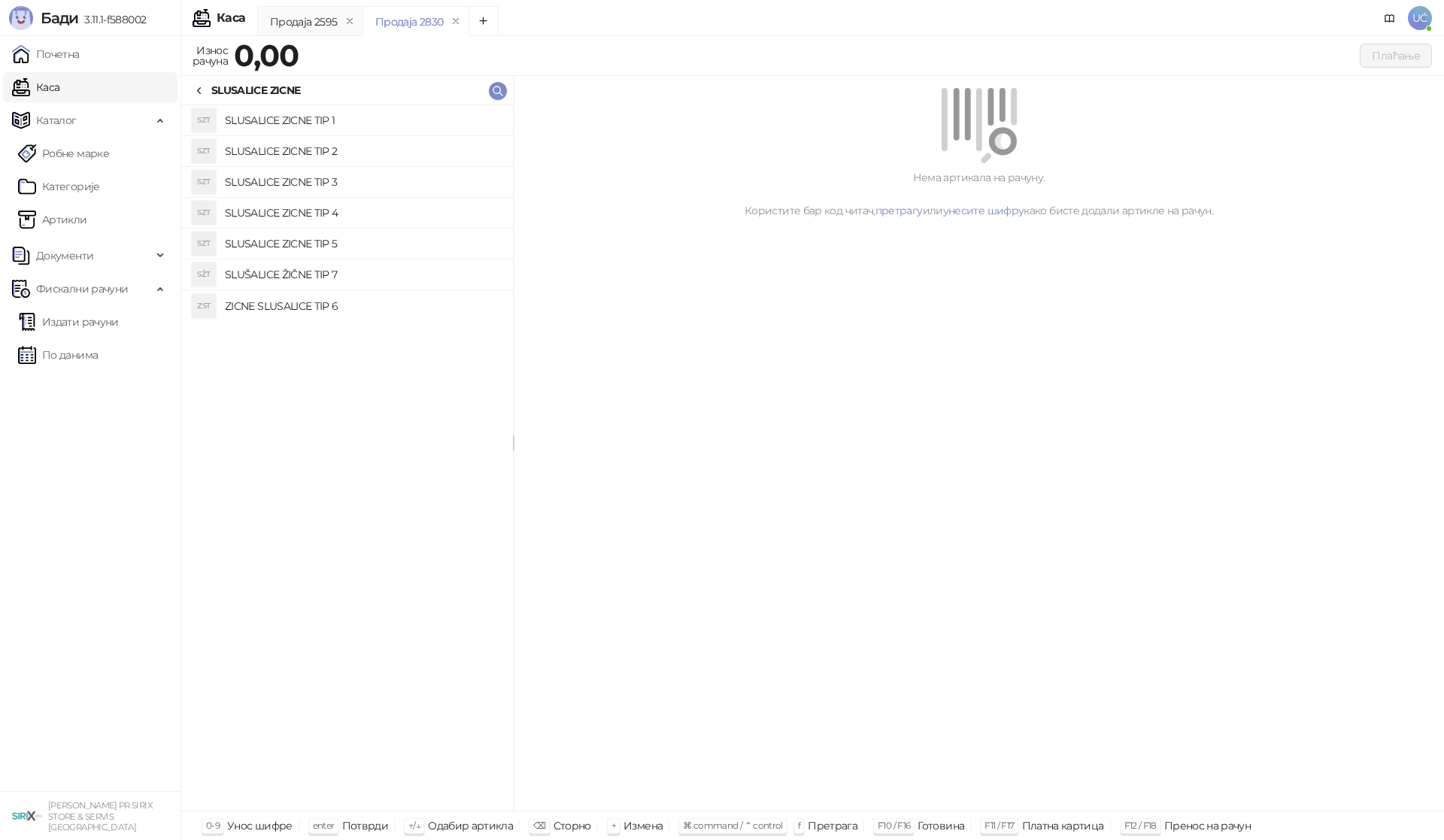
click at [438, 149] on h4 "SLUSALICE ZICNE TIP 2" at bounding box center [363, 151] width 276 height 24
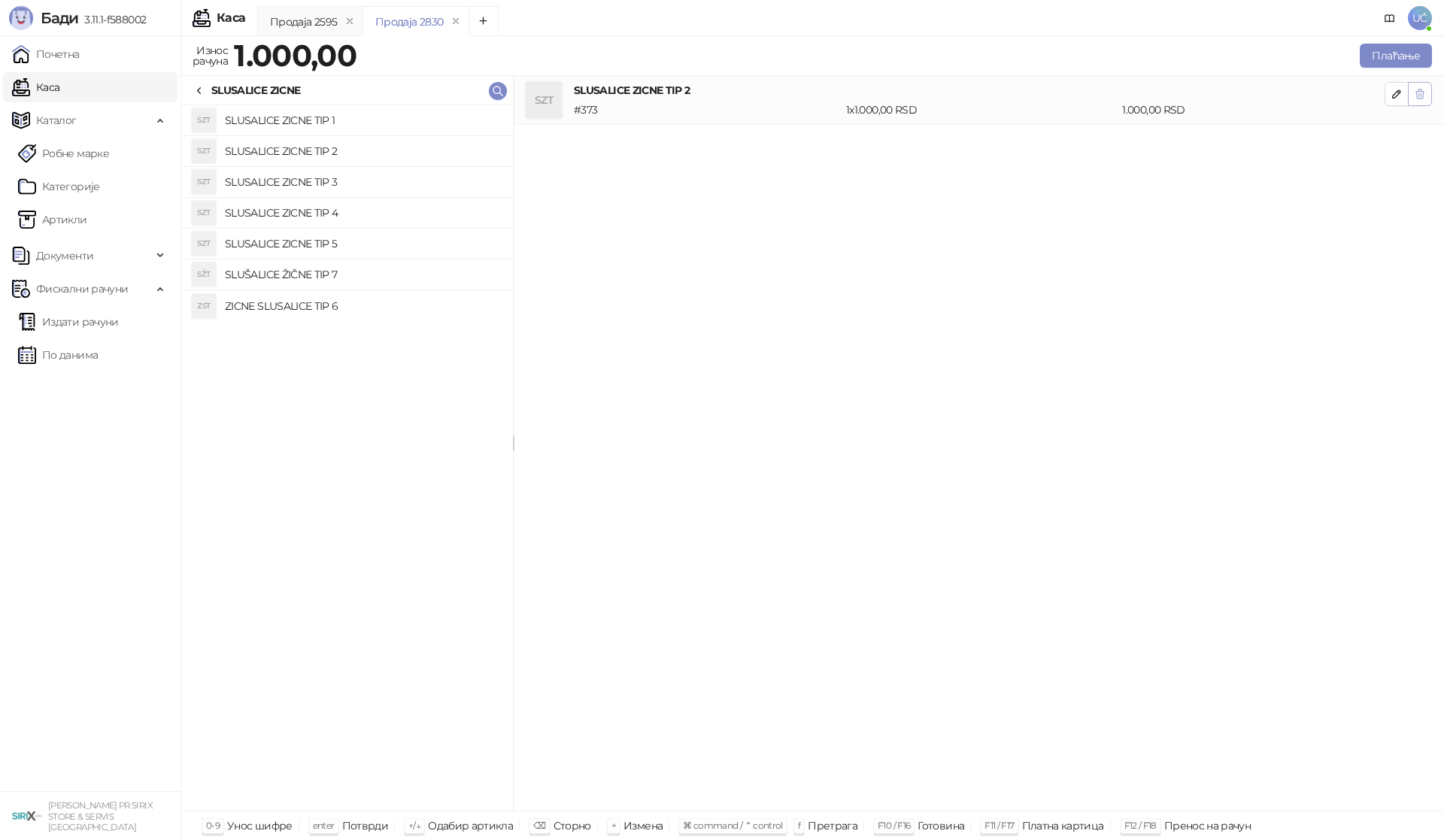
click at [1424, 95] on icon "button" at bounding box center [1420, 94] width 12 height 12
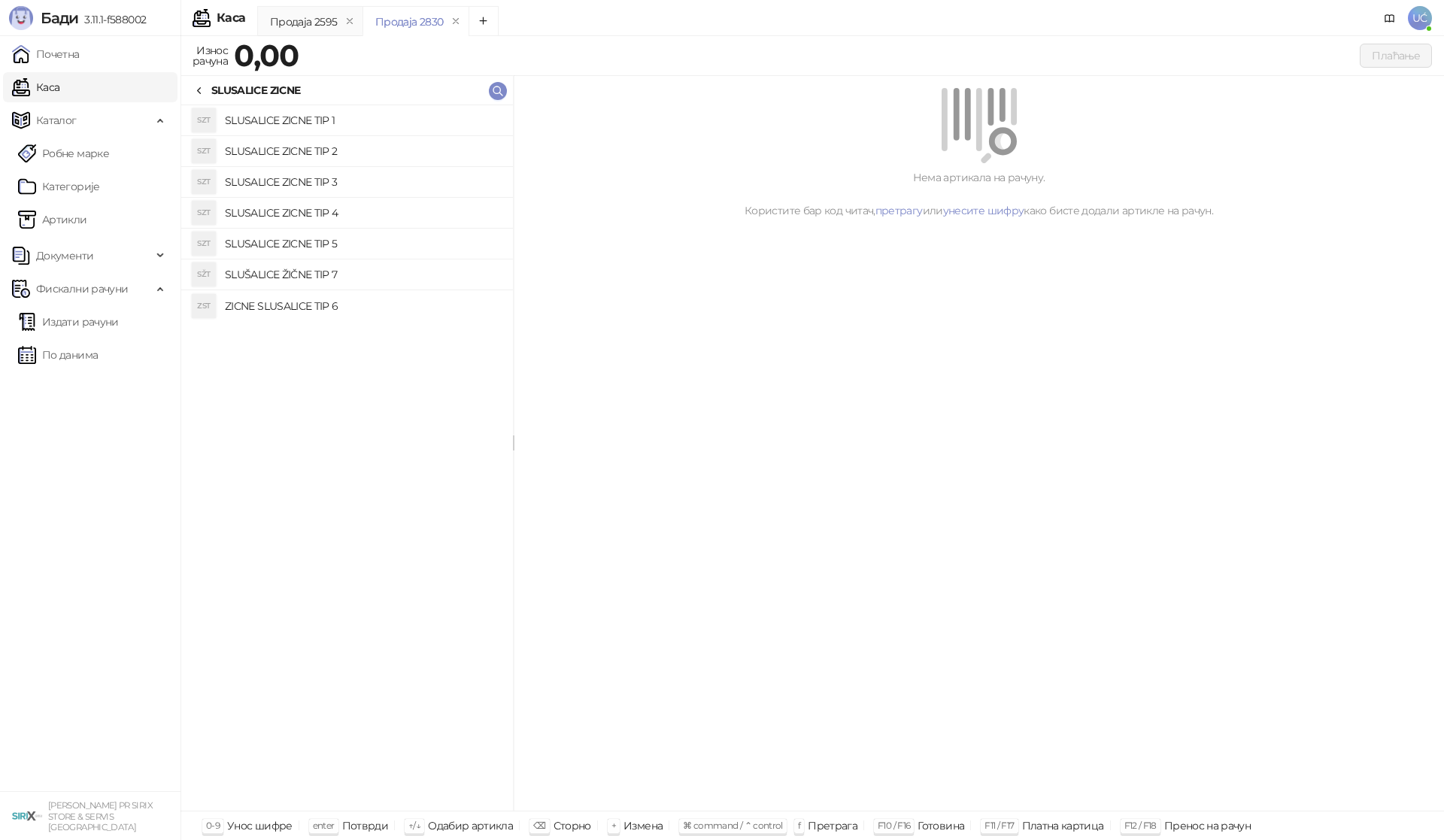
click at [449, 183] on h4 "SLUSALICE ZICNE TIP 3" at bounding box center [363, 181] width 276 height 24
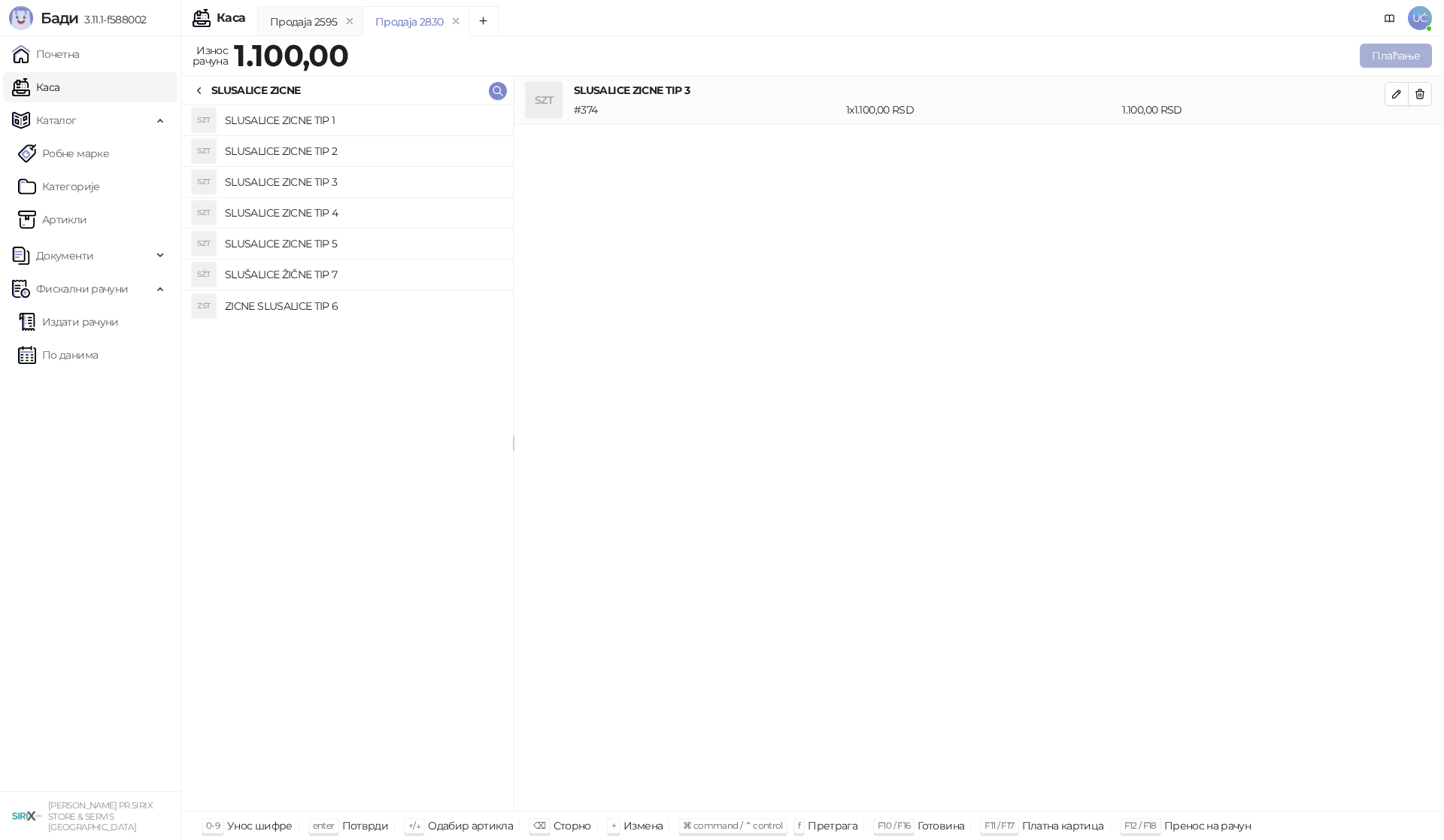
click at [1404, 62] on button "Плаћање" at bounding box center [1396, 55] width 72 height 24
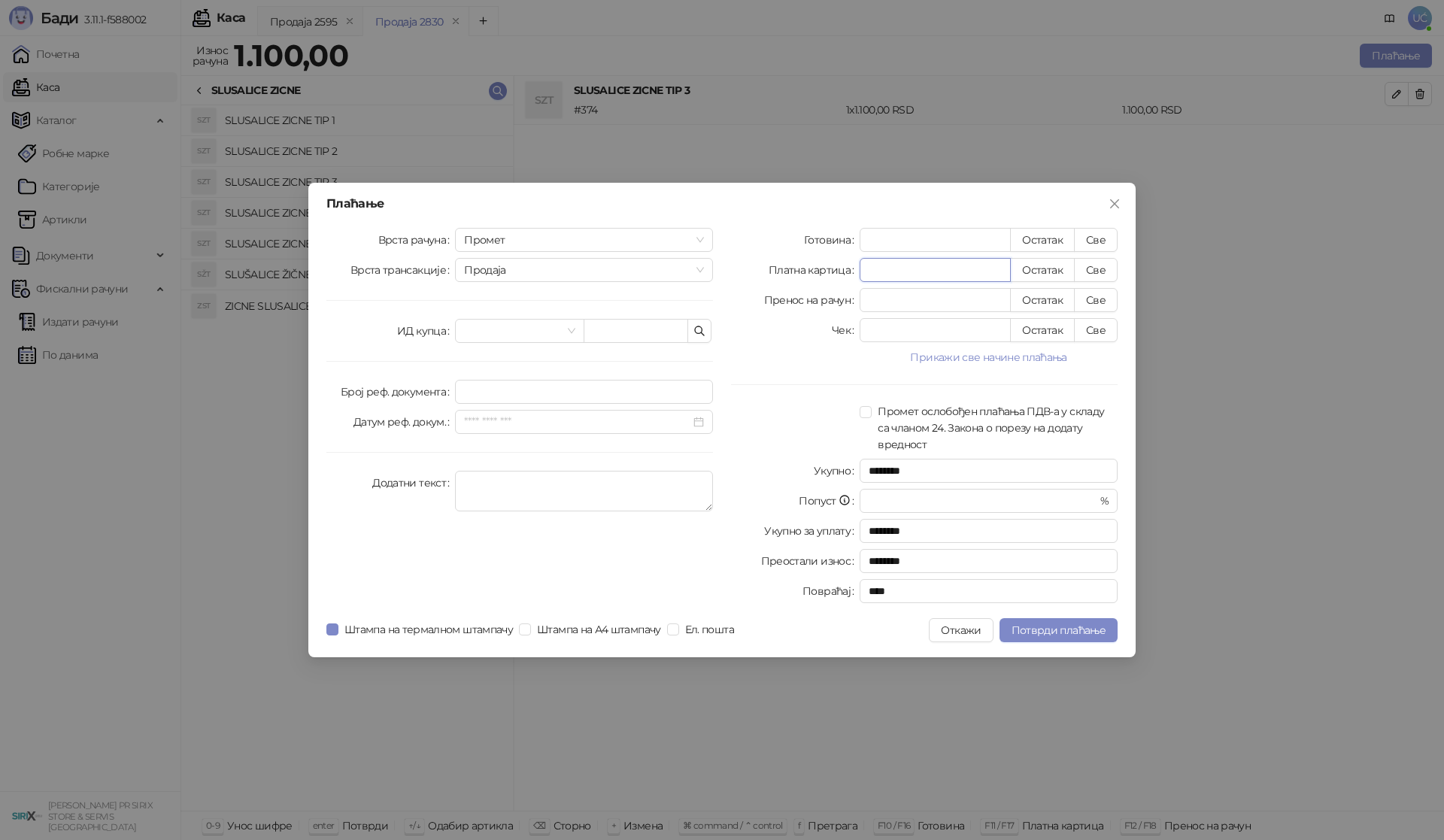
click at [967, 279] on input "*" at bounding box center [935, 270] width 150 height 23
click at [1094, 268] on button "Све" at bounding box center [1096, 269] width 44 height 24
type input "****"
click at [1057, 623] on button "Потврди плаћање" at bounding box center [1058, 630] width 118 height 24
